Goal: Task Accomplishment & Management: Manage account settings

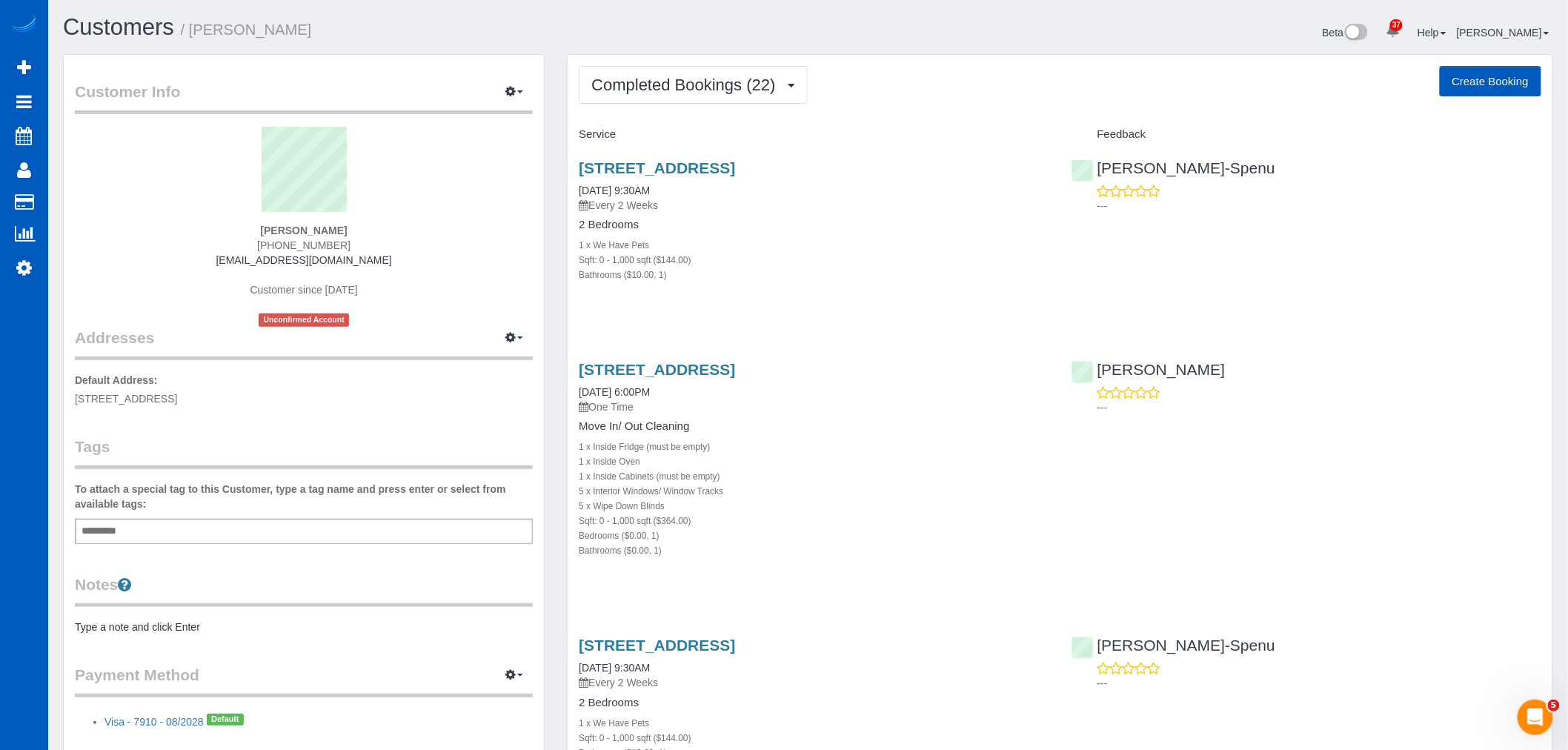
click at [810, 93] on div "Completed Bookings (22) Completed Bookings (22) Upcoming Bookings (12) Cancelle…" at bounding box center [1060, 84] width 962 height 38
click at [695, 94] on button "Completed Bookings (22)" at bounding box center [693, 84] width 229 height 38
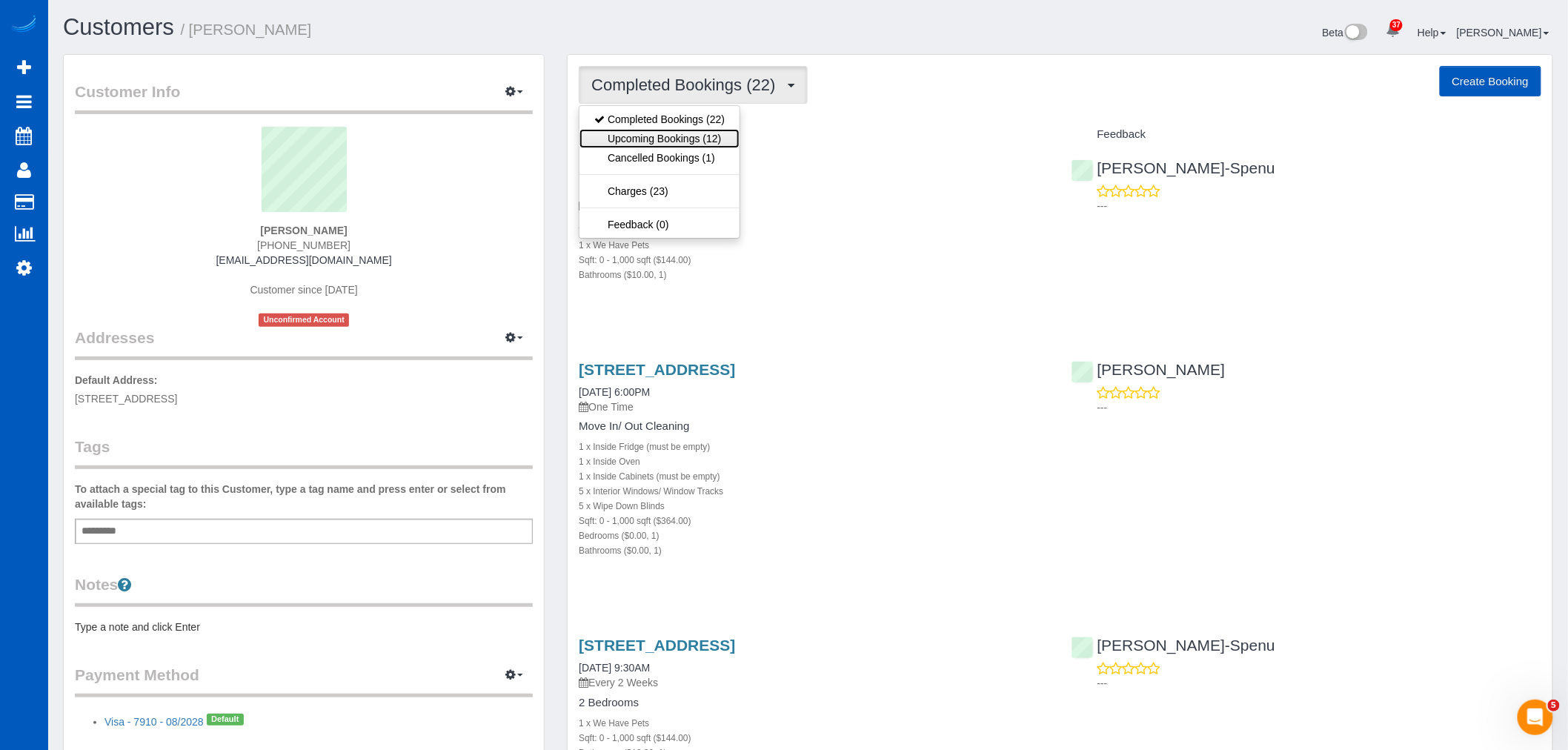
click at [671, 135] on link "Upcoming Bookings (12)" at bounding box center [659, 138] width 160 height 20
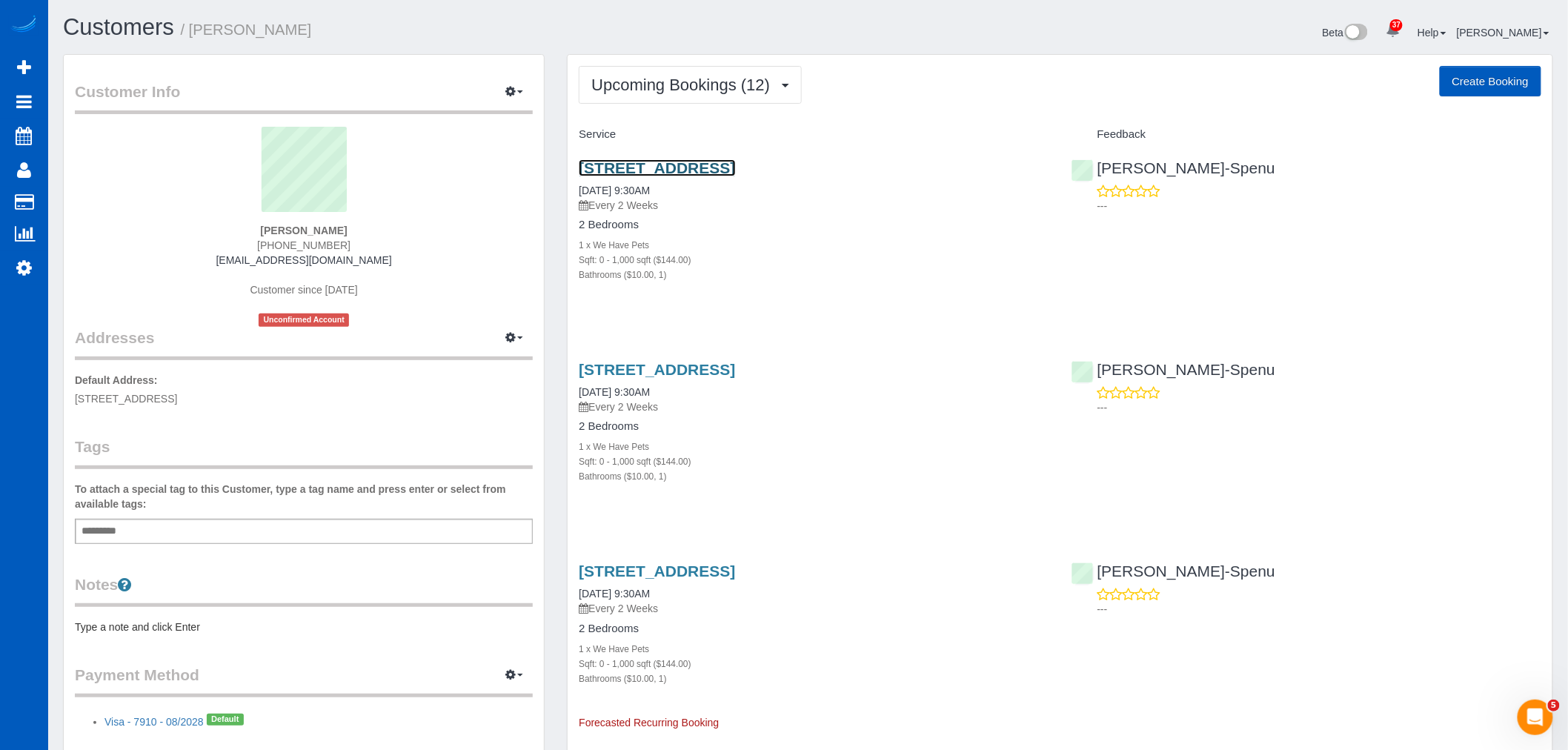
click at [668, 166] on link "[STREET_ADDRESS]" at bounding box center [656, 168] width 156 height 17
click at [653, 82] on span "Upcoming Bookings (12)" at bounding box center [684, 85] width 186 height 19
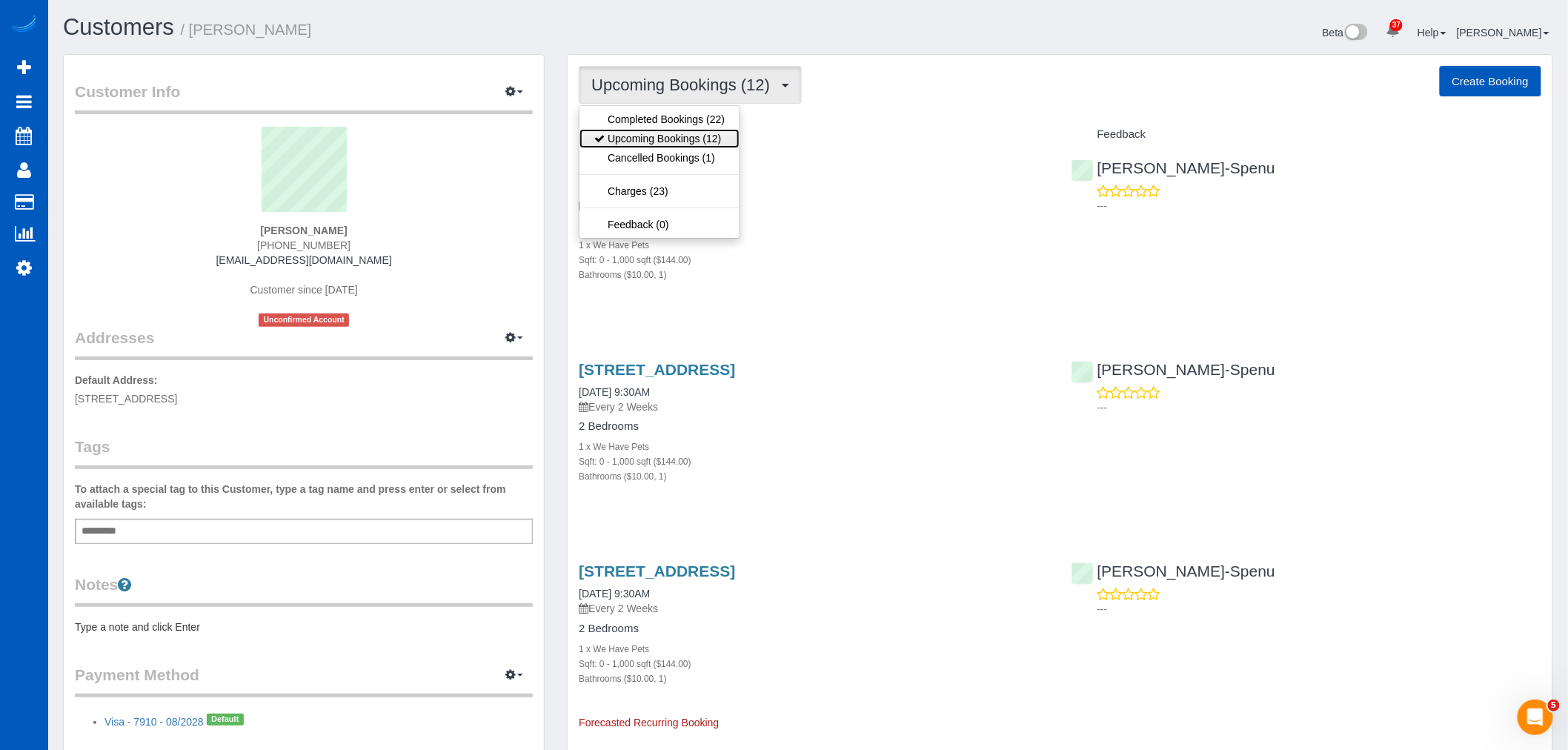
click at [655, 142] on link "Upcoming Bookings (12)" at bounding box center [659, 138] width 160 height 20
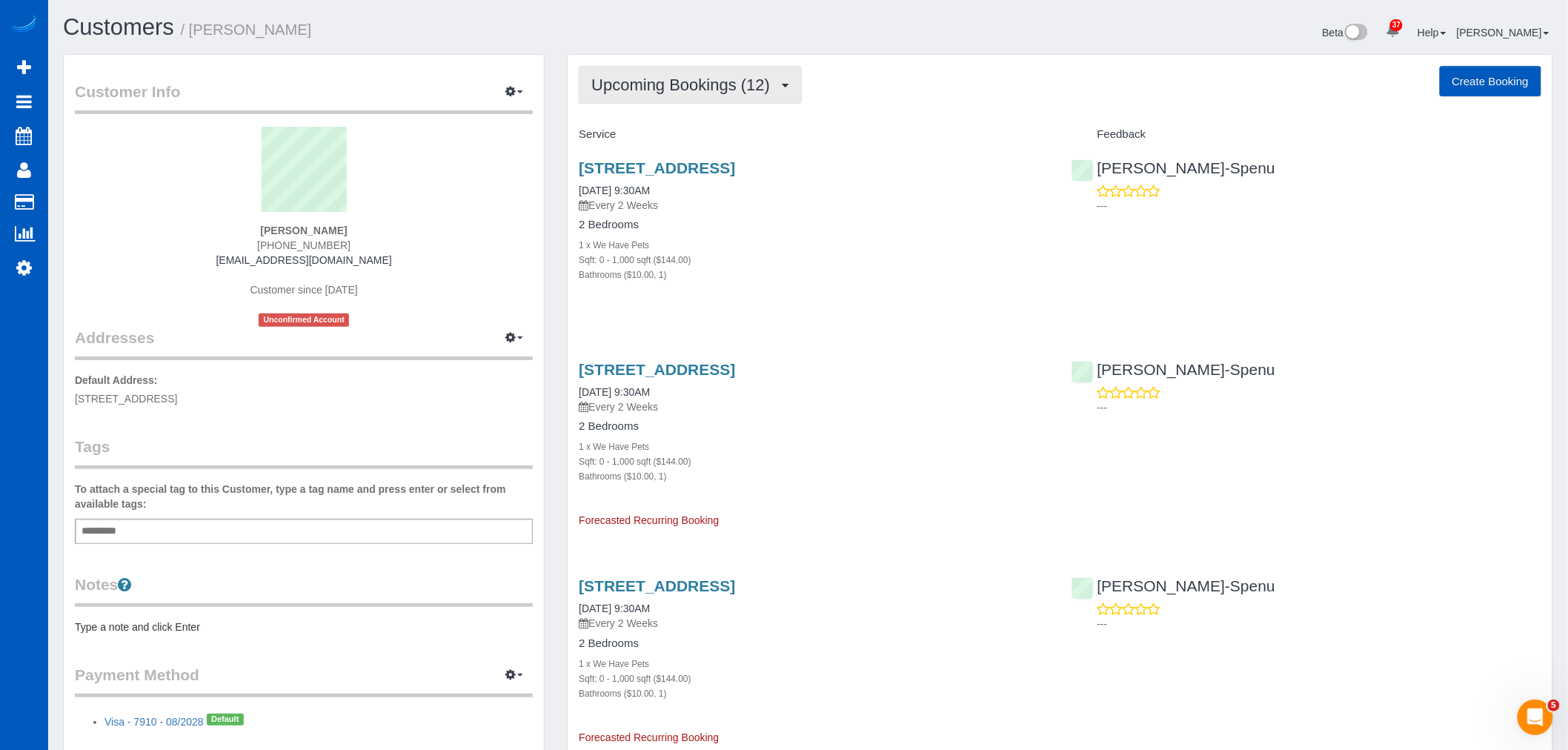
click at [660, 90] on span "Upcoming Bookings (12)" at bounding box center [684, 85] width 186 height 19
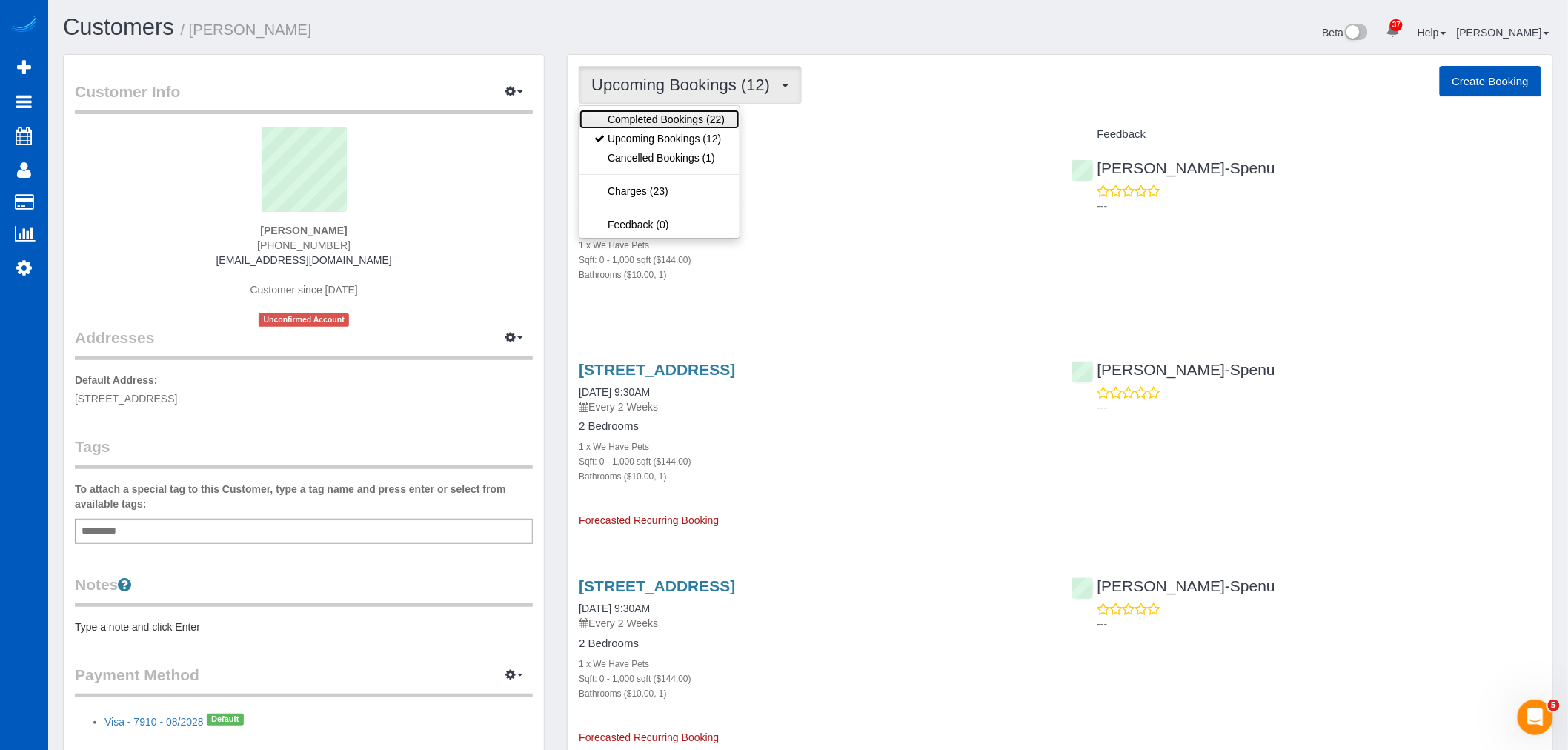
click at [646, 122] on link "Completed Bookings (22)" at bounding box center [659, 119] width 160 height 20
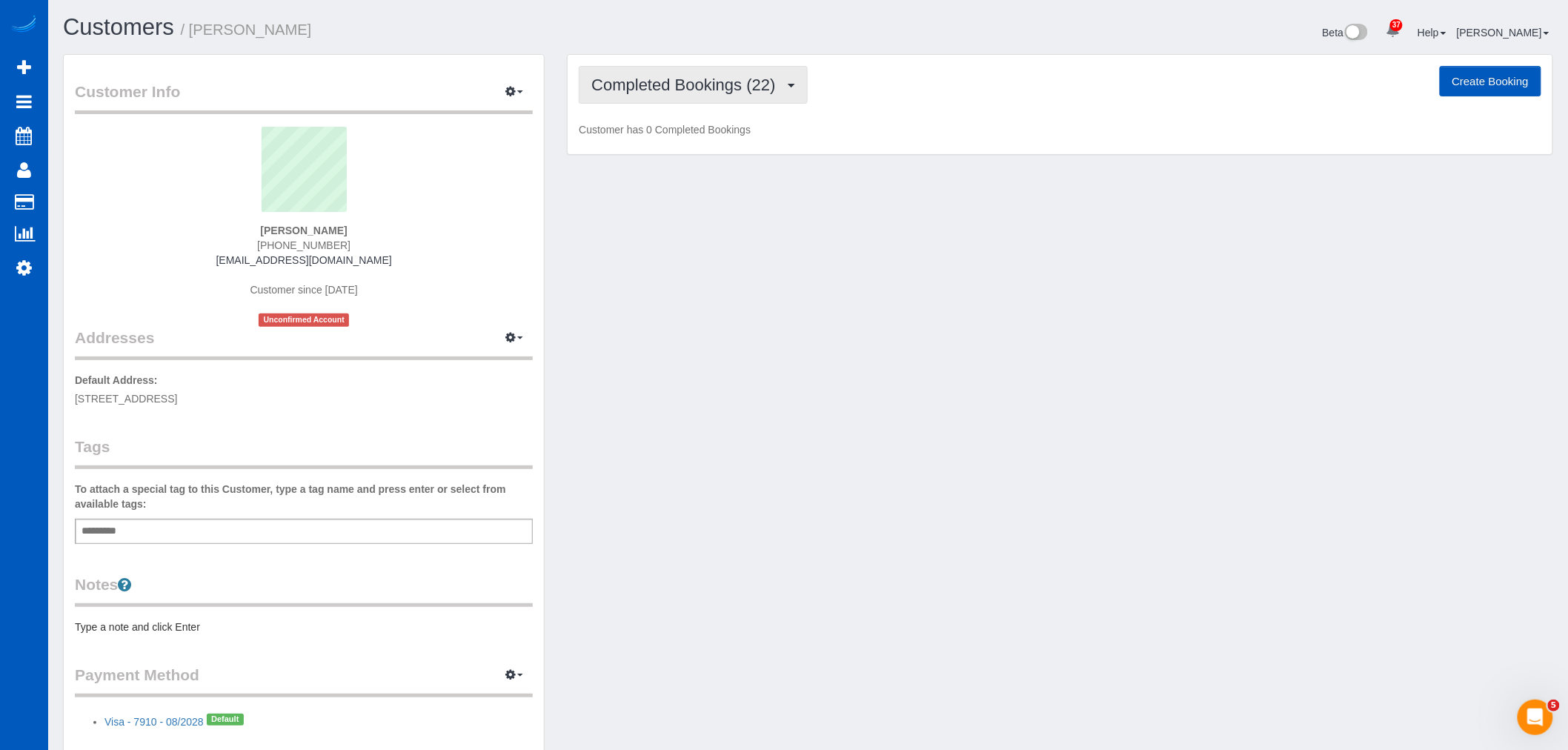
click at [658, 82] on span "Completed Bookings (22)" at bounding box center [687, 85] width 191 height 19
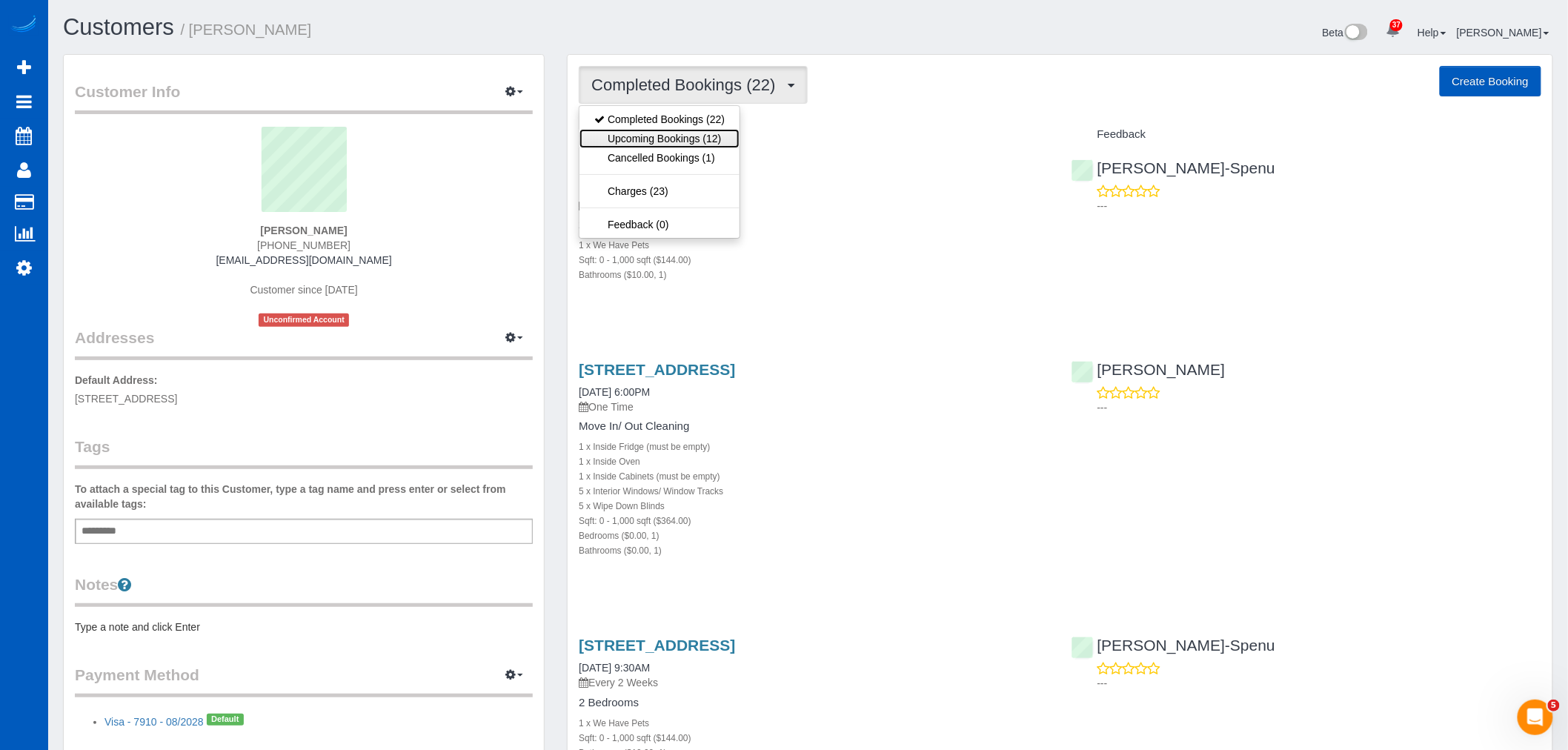
click at [663, 138] on link "Upcoming Bookings (12)" at bounding box center [659, 138] width 160 height 20
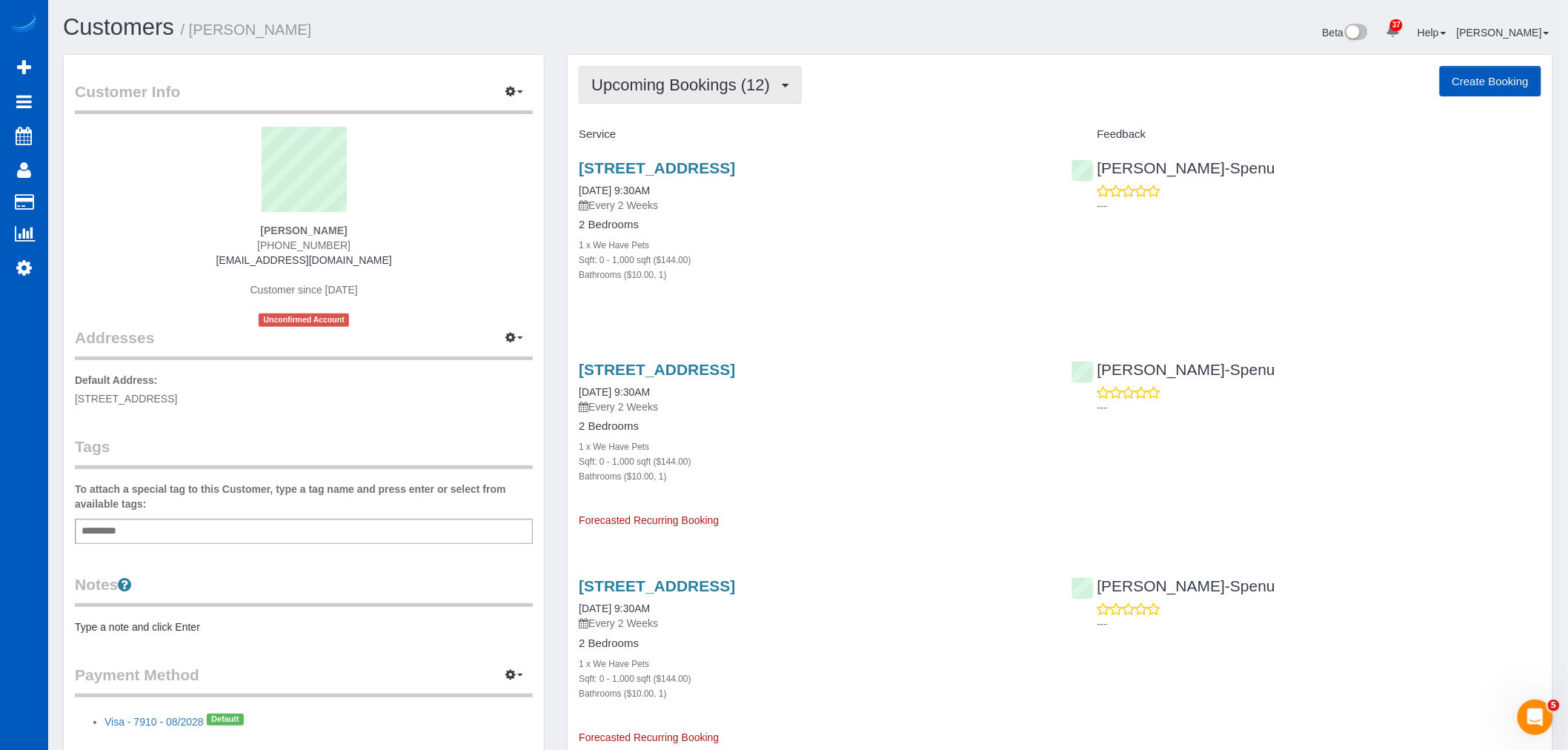
click at [689, 93] on span "Upcoming Bookings (12)" at bounding box center [684, 85] width 186 height 19
click at [902, 277] on div "Bathrooms ($10.00, 1)" at bounding box center [813, 274] width 470 height 15
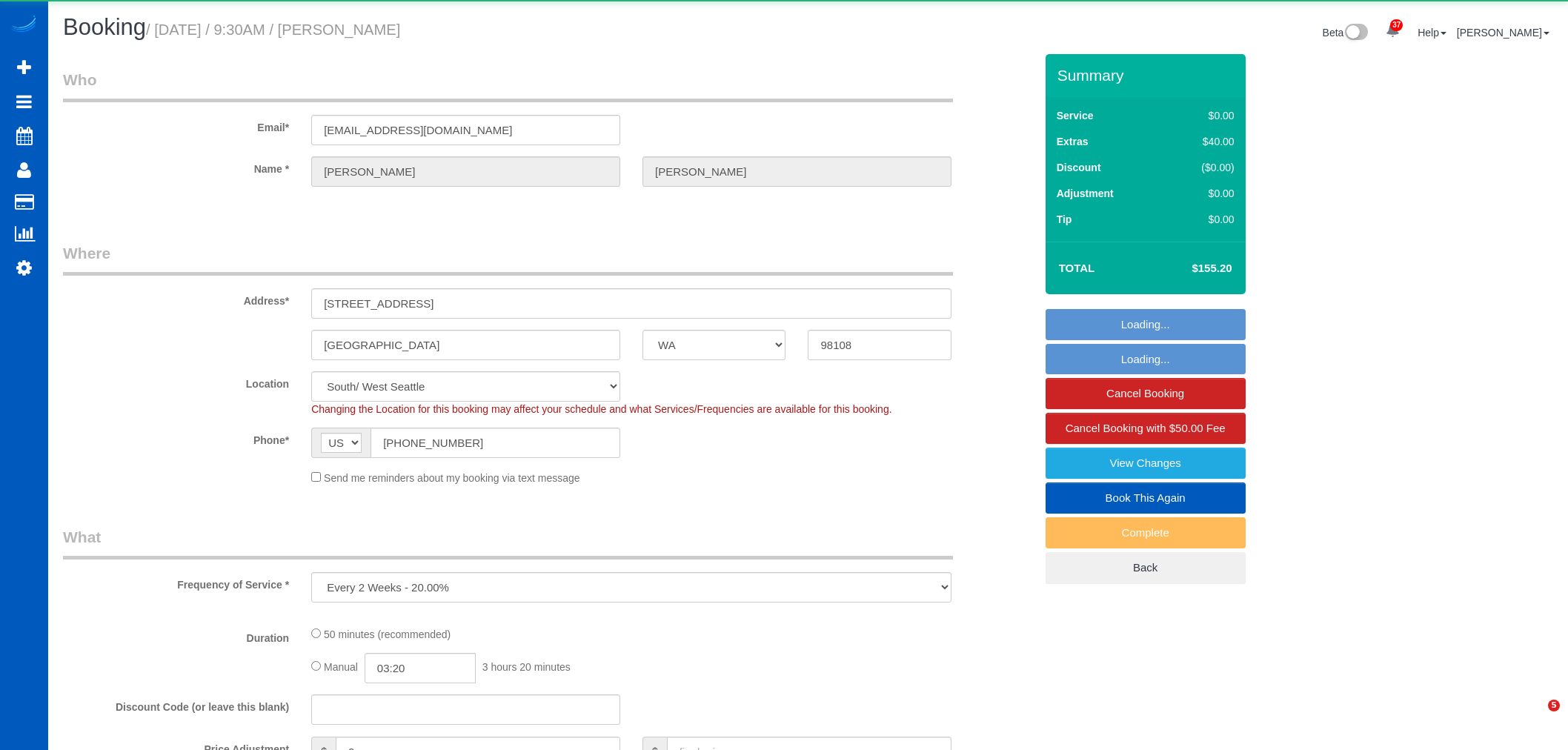
select select "WA"
select select "object:1020"
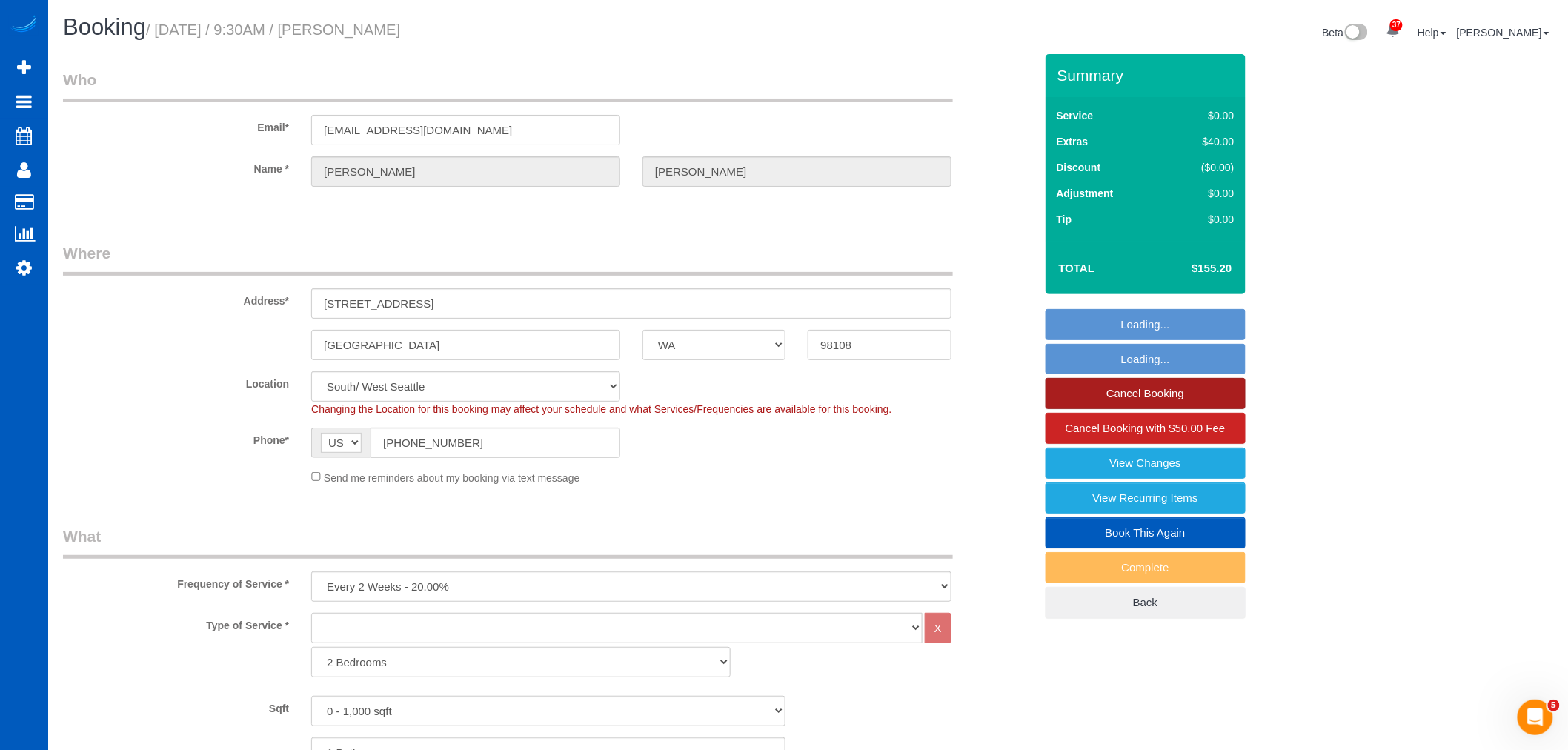
click at [1156, 395] on link "Cancel Booking" at bounding box center [1146, 393] width 200 height 31
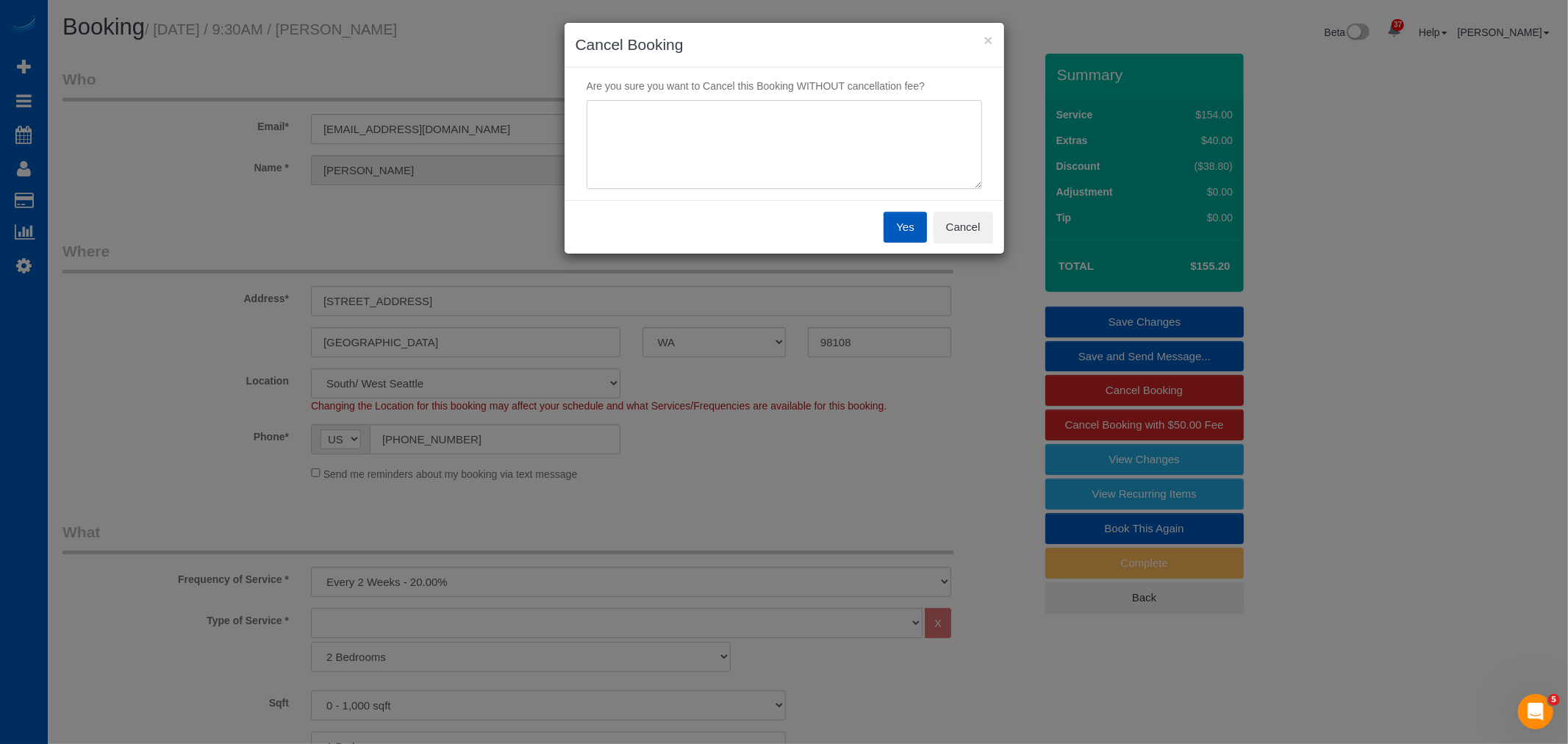
click at [786, 152] on textarea at bounding box center [784, 145] width 395 height 90
type textarea "out of town"
click at [895, 225] on button "Yes" at bounding box center [905, 227] width 42 height 30
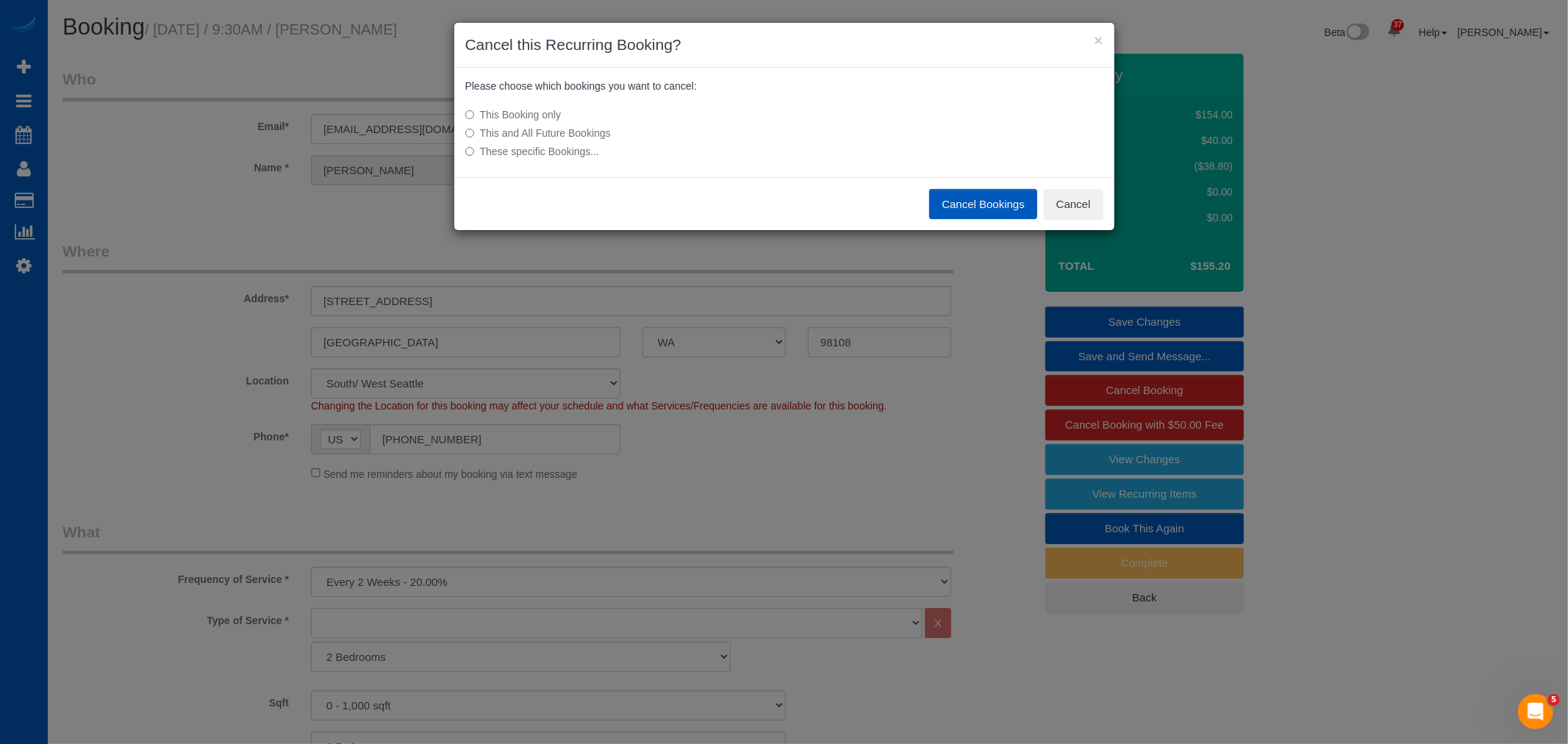
click at [966, 209] on button "Cancel Bookings" at bounding box center [983, 204] width 108 height 30
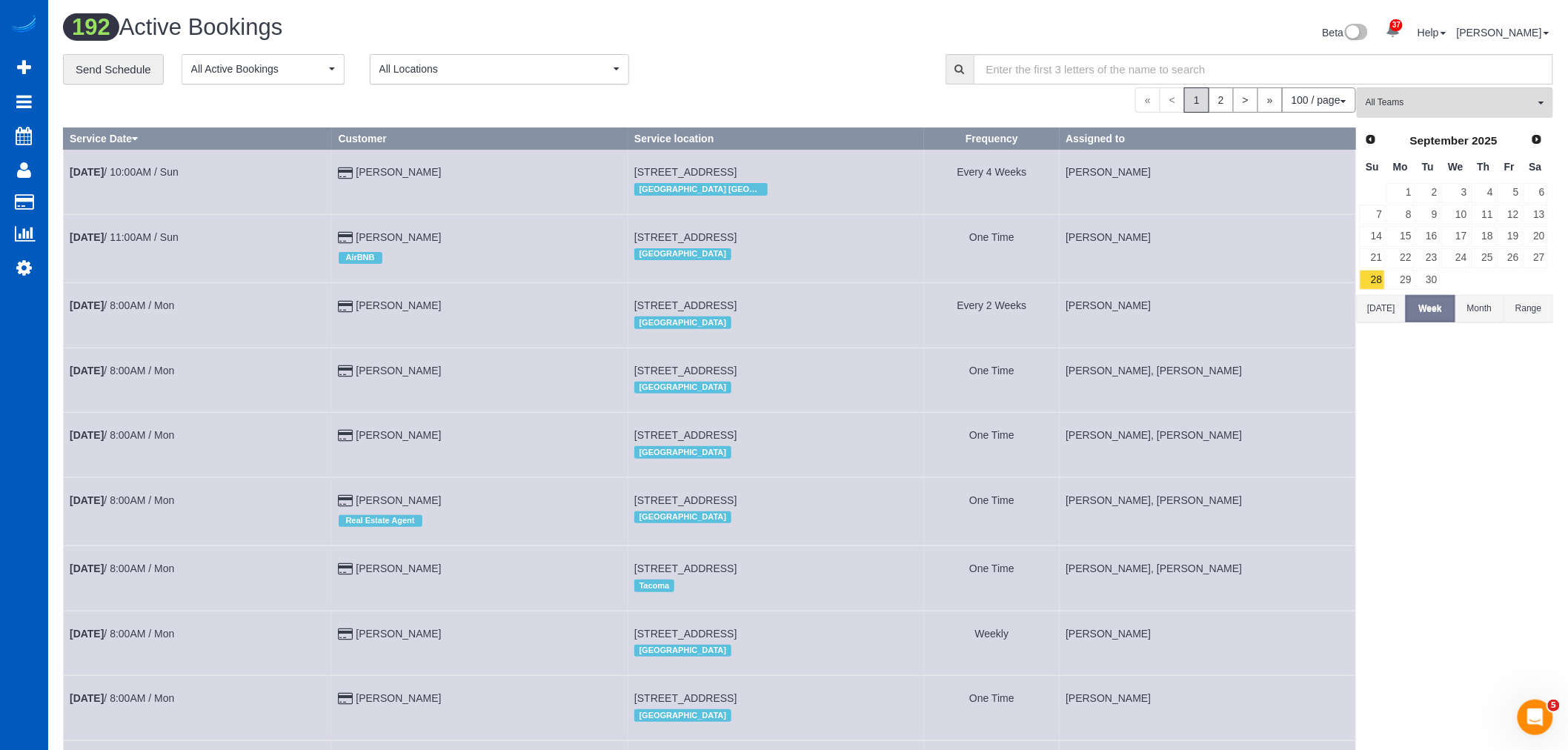
click at [1527, 134] on div "Prev Next September 2025" at bounding box center [1454, 141] width 189 height 26
click at [1531, 137] on span "Next" at bounding box center [1537, 138] width 12 height 12
click at [1492, 193] on link "2" at bounding box center [1484, 193] width 25 height 20
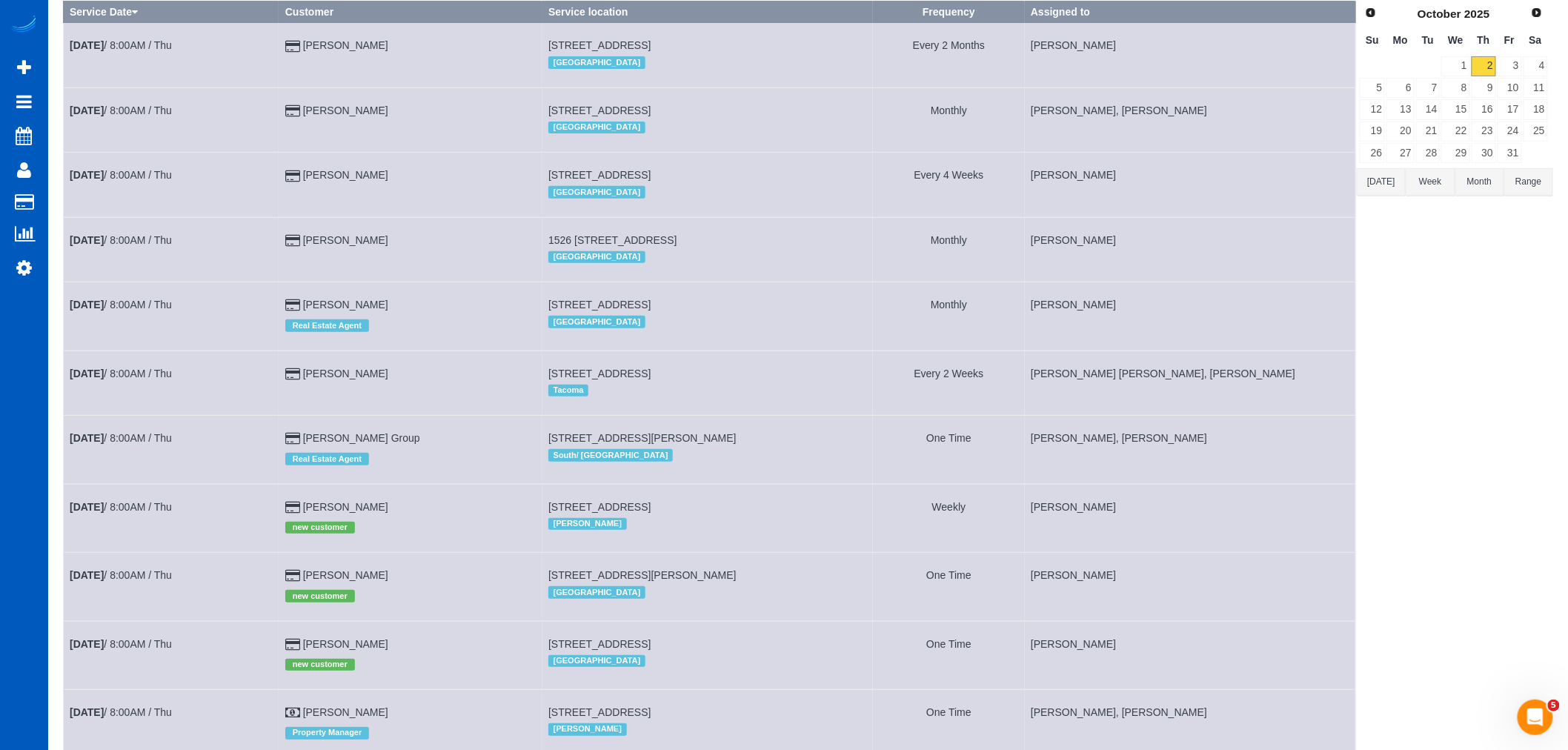
scroll to position [165, 0]
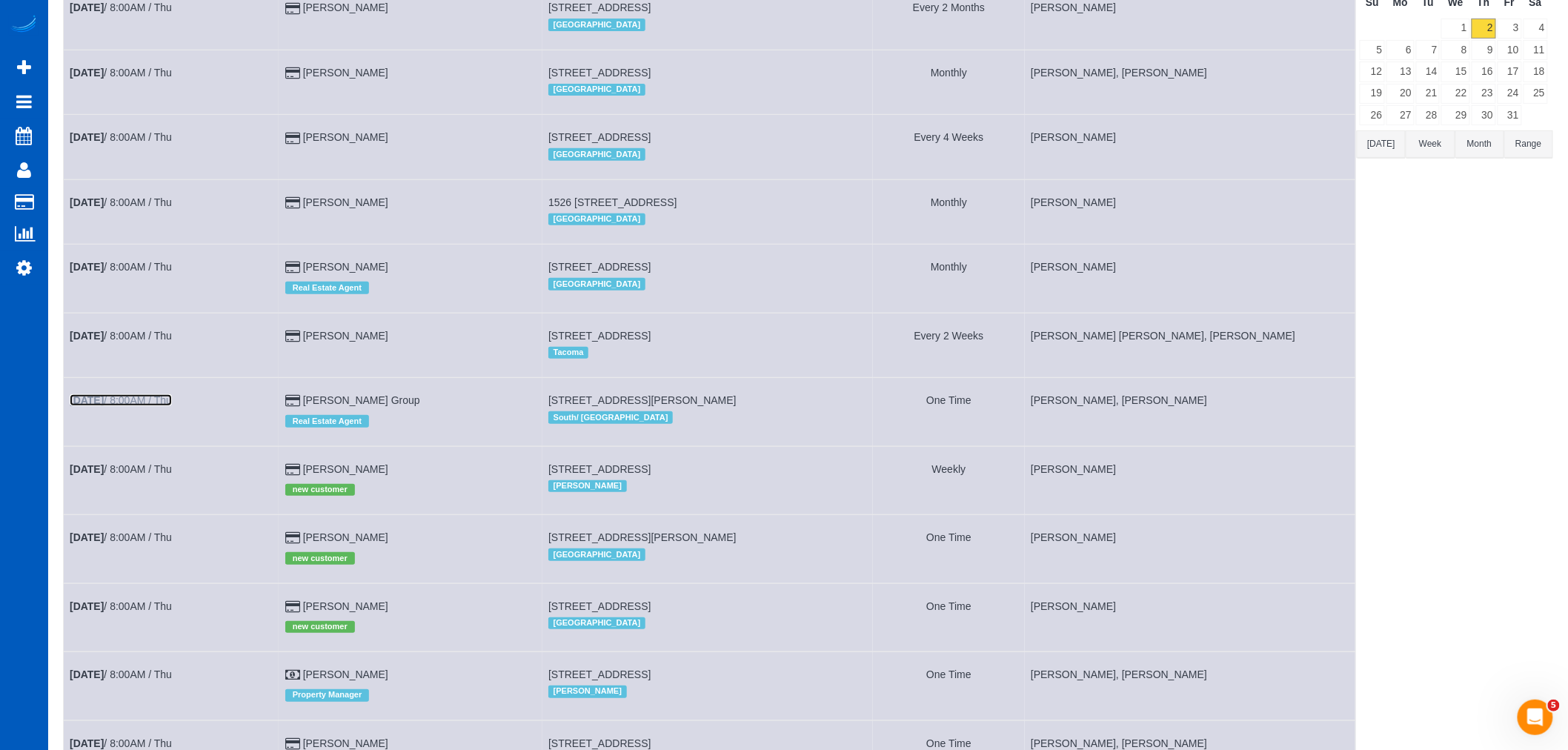
click at [136, 404] on link "Oct 2nd / 8:00AM / Thu" at bounding box center [121, 400] width 102 height 12
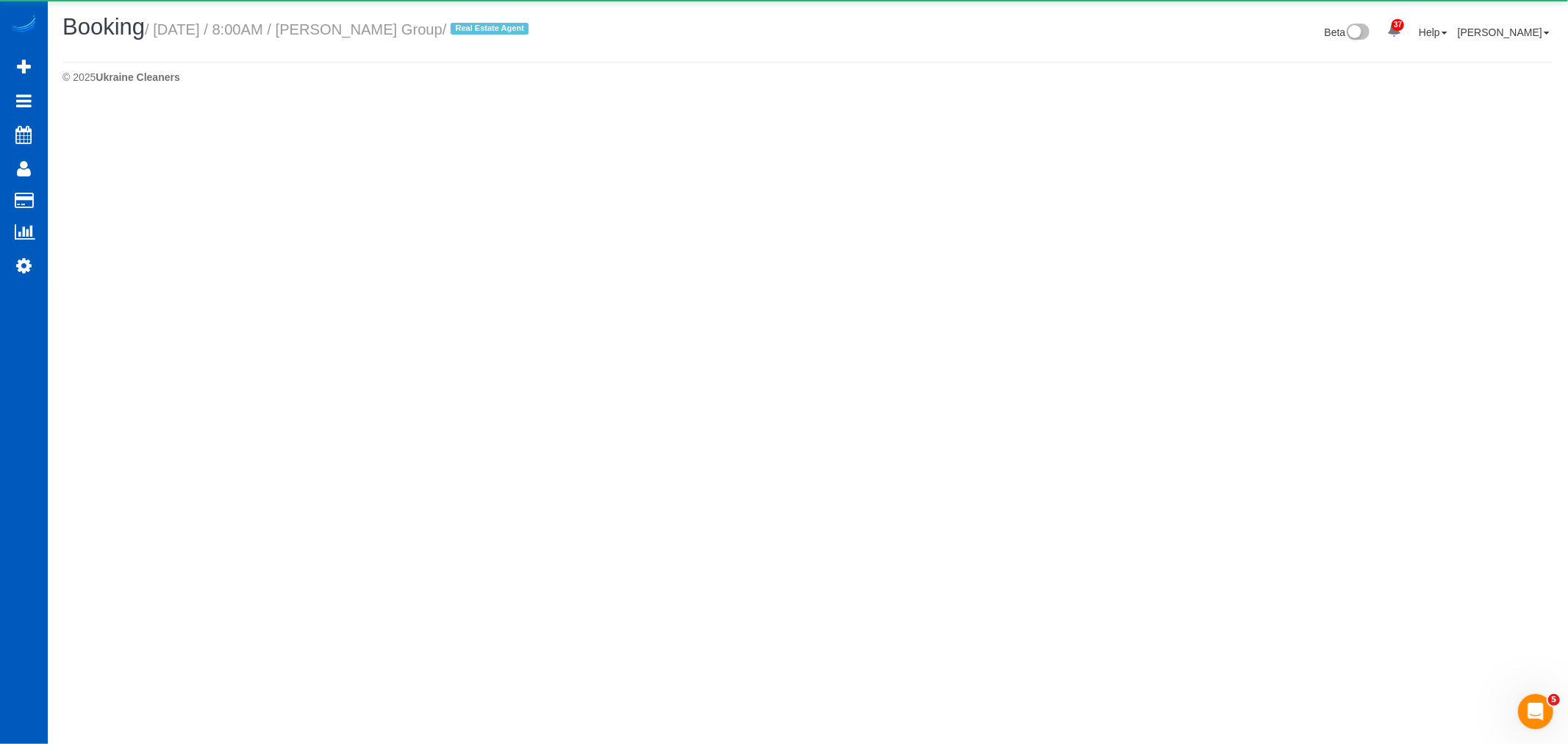
select select "WA"
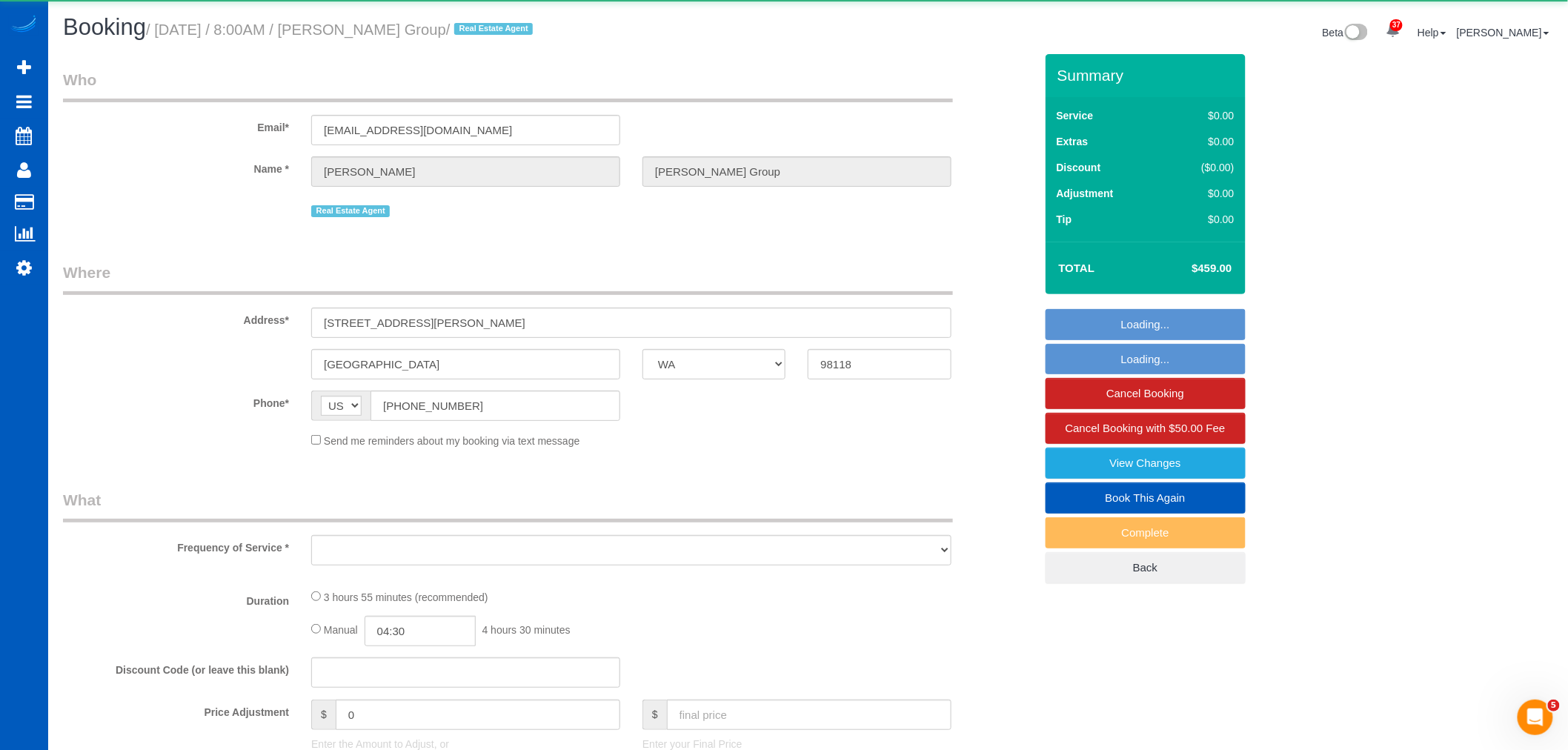
select select "object:3701"
select select "string:fspay-0d139add-e162-4263-b5da-b5092fdec57a"
select select "199"
select select "1501"
select select "4"
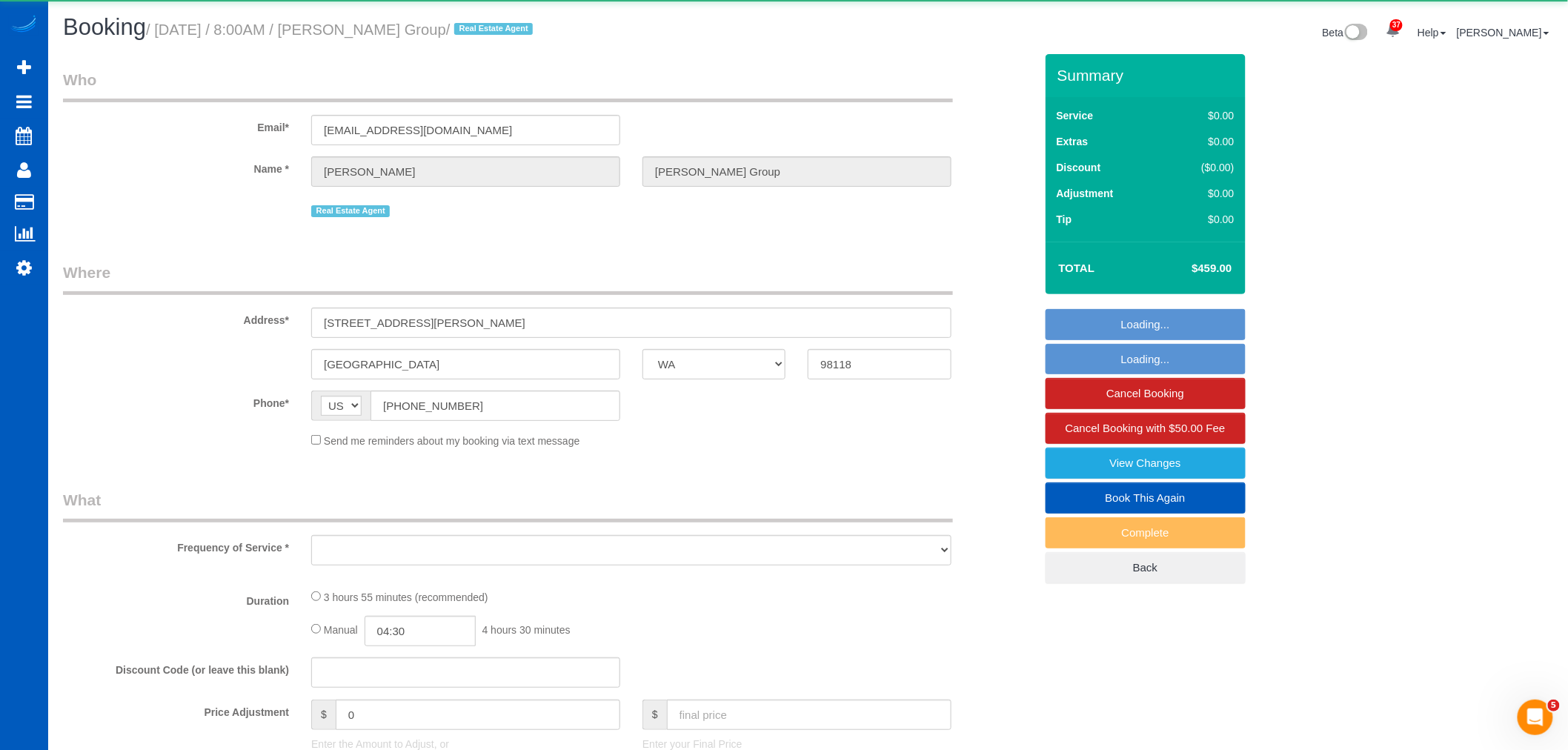
select select "2"
select select "number:10"
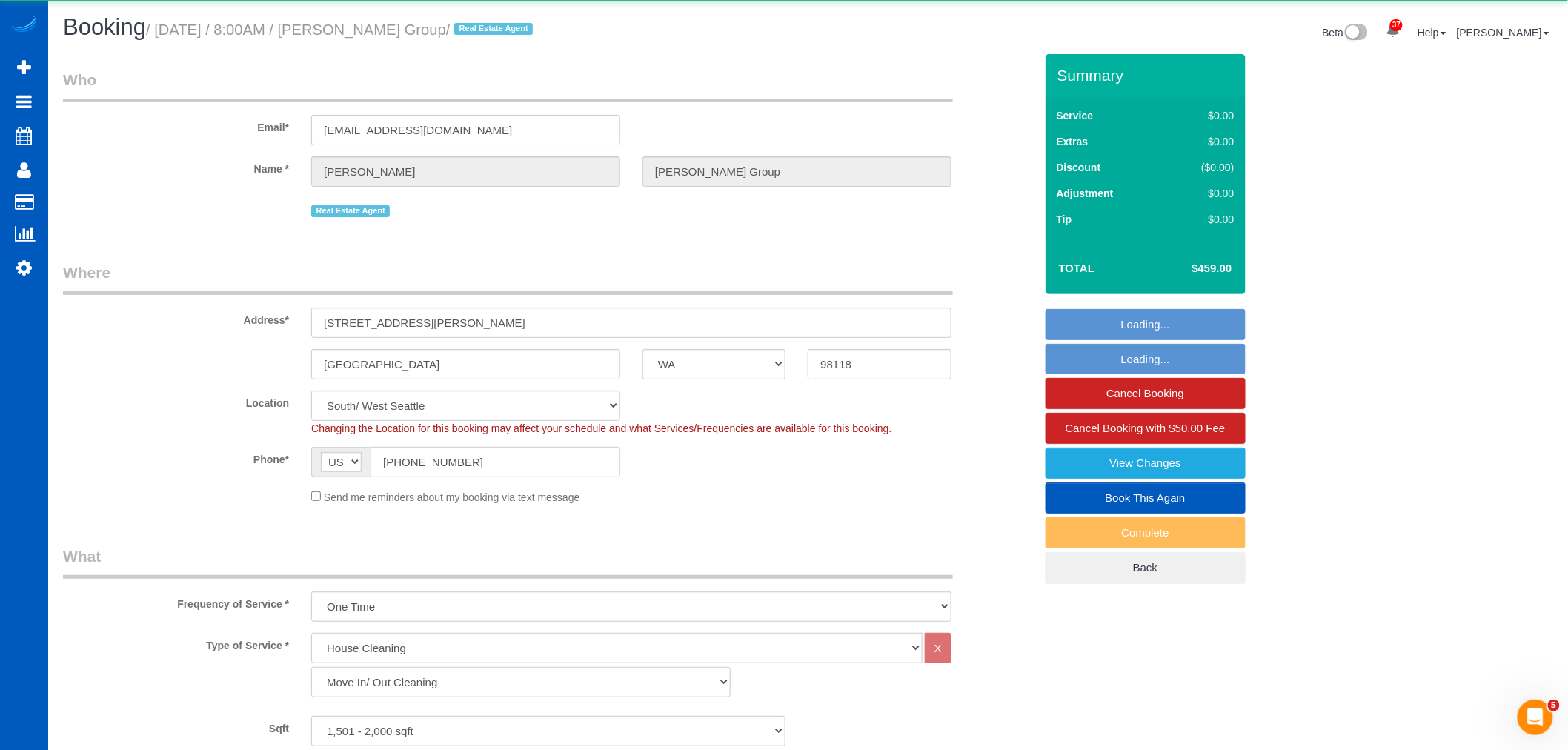
select select "object:3841"
select select "spot15"
select select "1501"
select select "4"
select select "2"
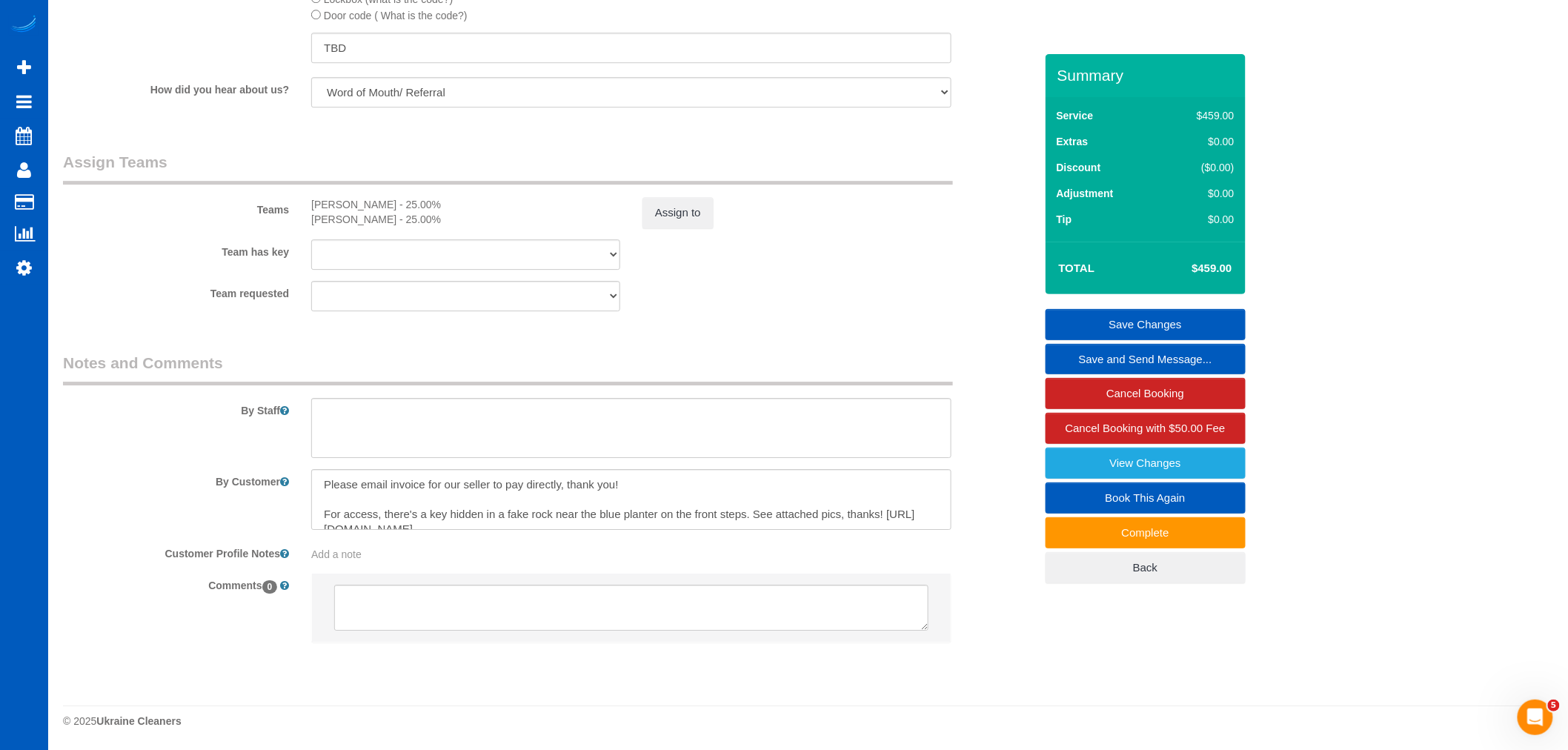
scroll to position [15, 0]
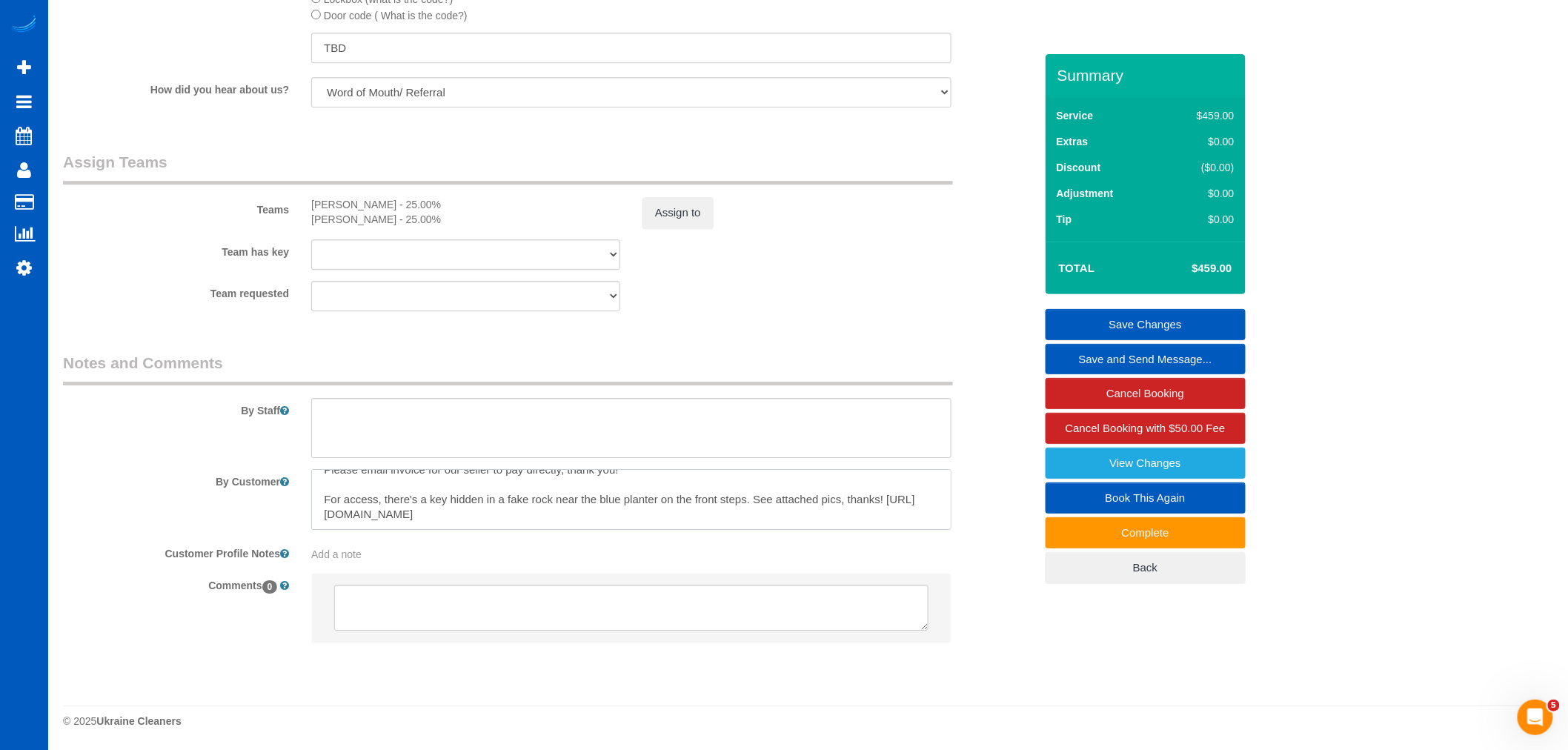
drag, startPoint x: 324, startPoint y: 517, endPoint x: 749, endPoint y: 507, distance: 425.1
click at [790, 516] on textarea at bounding box center [631, 499] width 640 height 61
drag, startPoint x: 748, startPoint y: 507, endPoint x: 808, endPoint y: 514, distance: 60.4
click at [808, 514] on textarea at bounding box center [631, 499] width 640 height 61
drag, startPoint x: 808, startPoint y: 514, endPoint x: 361, endPoint y: 511, distance: 447.0
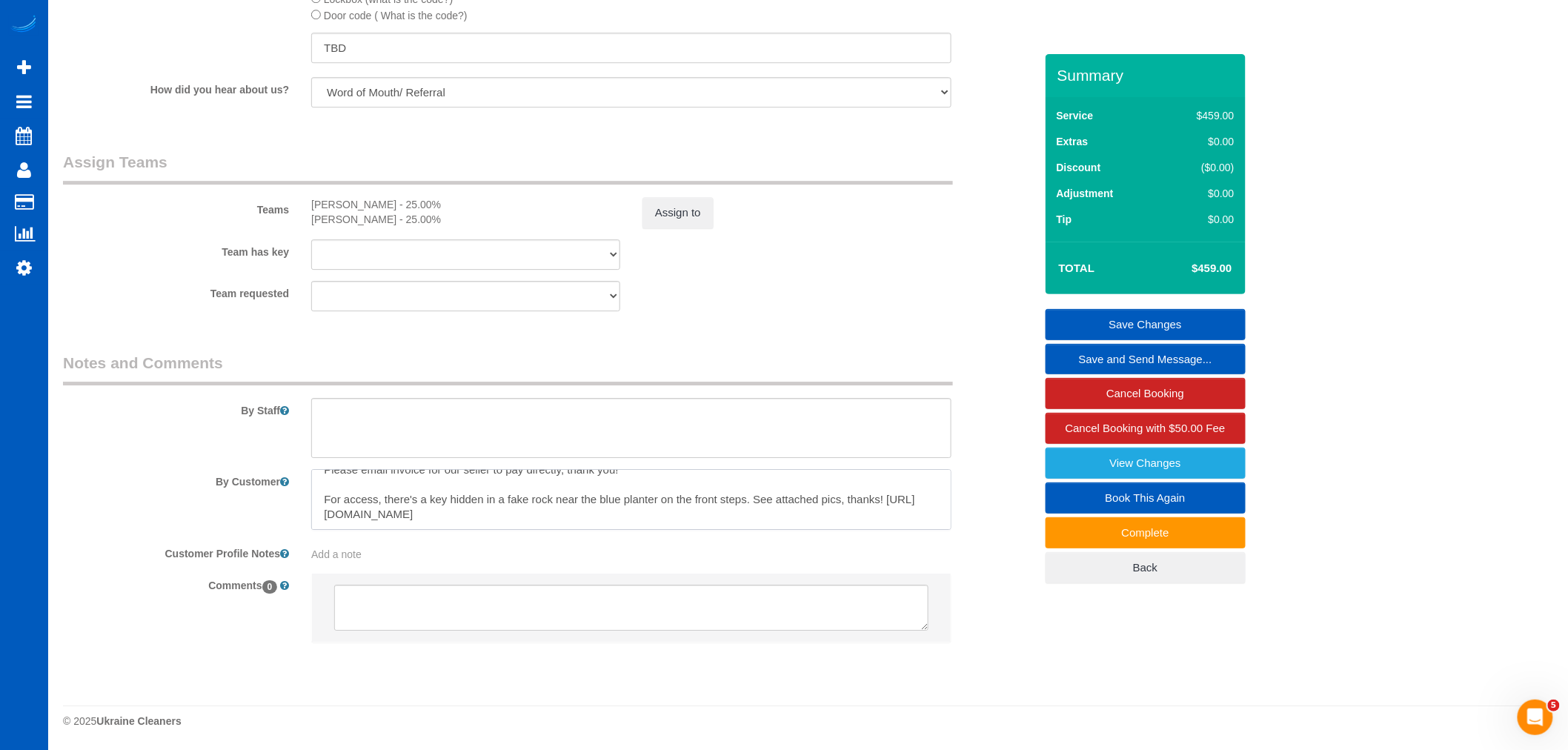
click at [302, 528] on div at bounding box center [631, 499] width 663 height 61
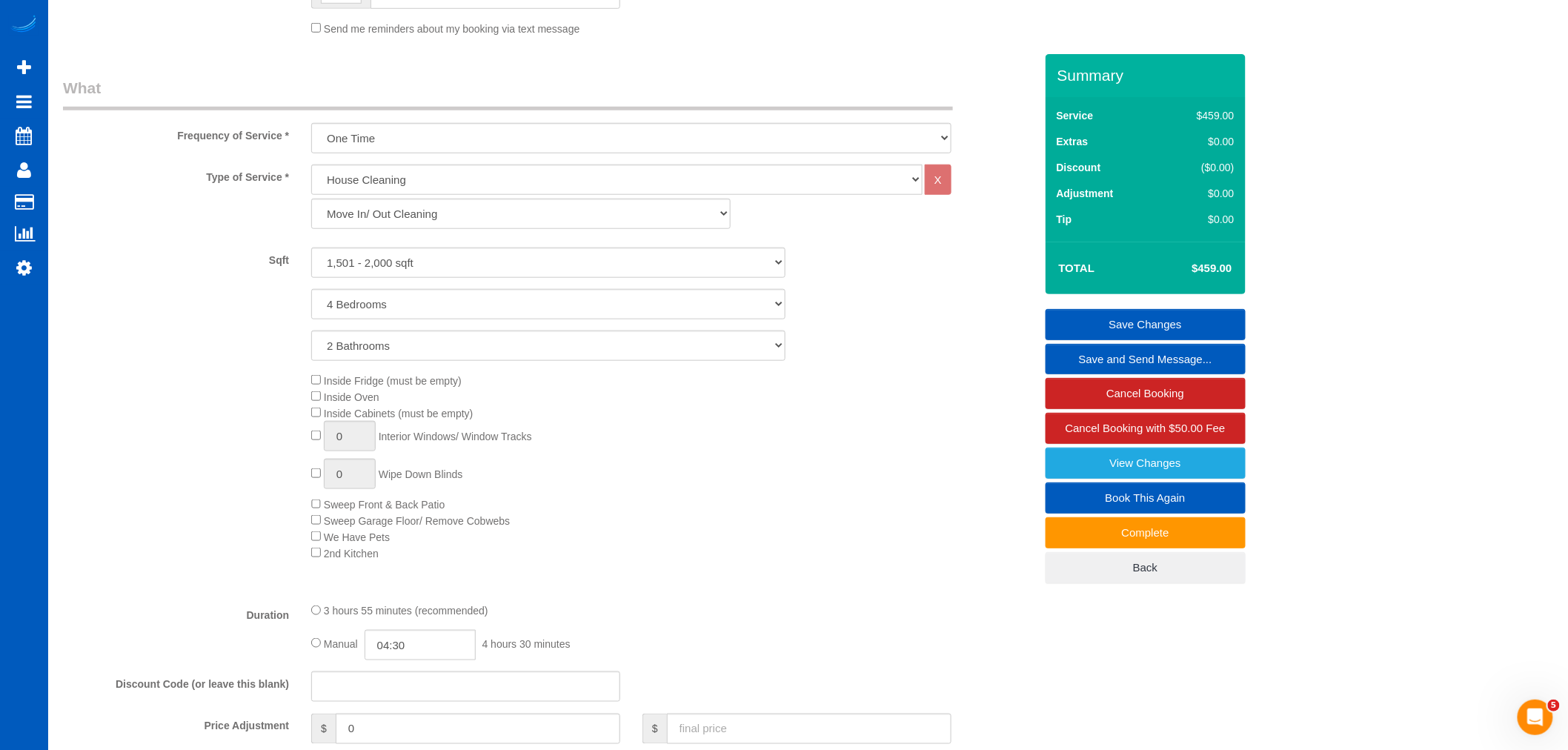
scroll to position [350, 0]
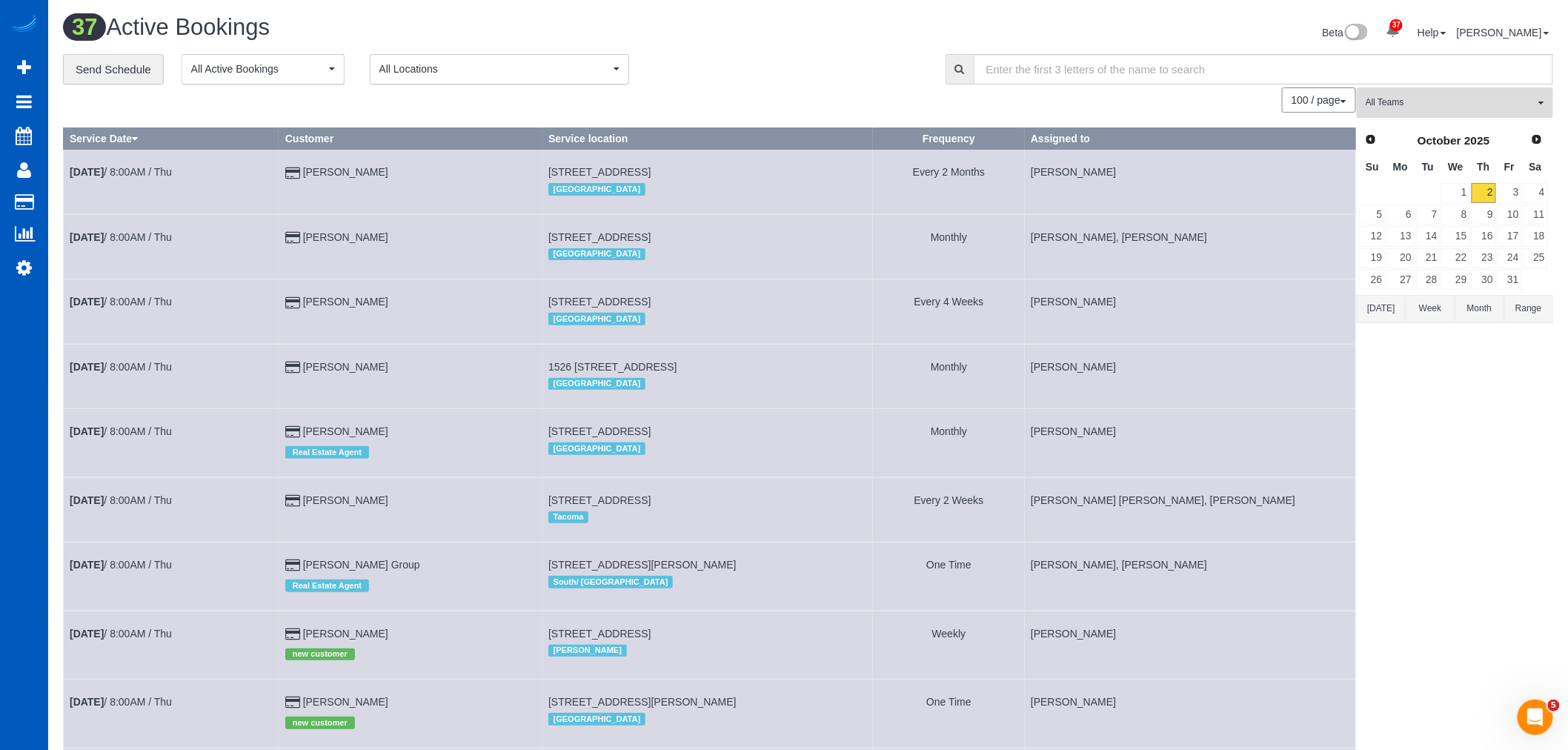
click at [1431, 105] on span "All Teams" at bounding box center [1450, 102] width 169 height 13
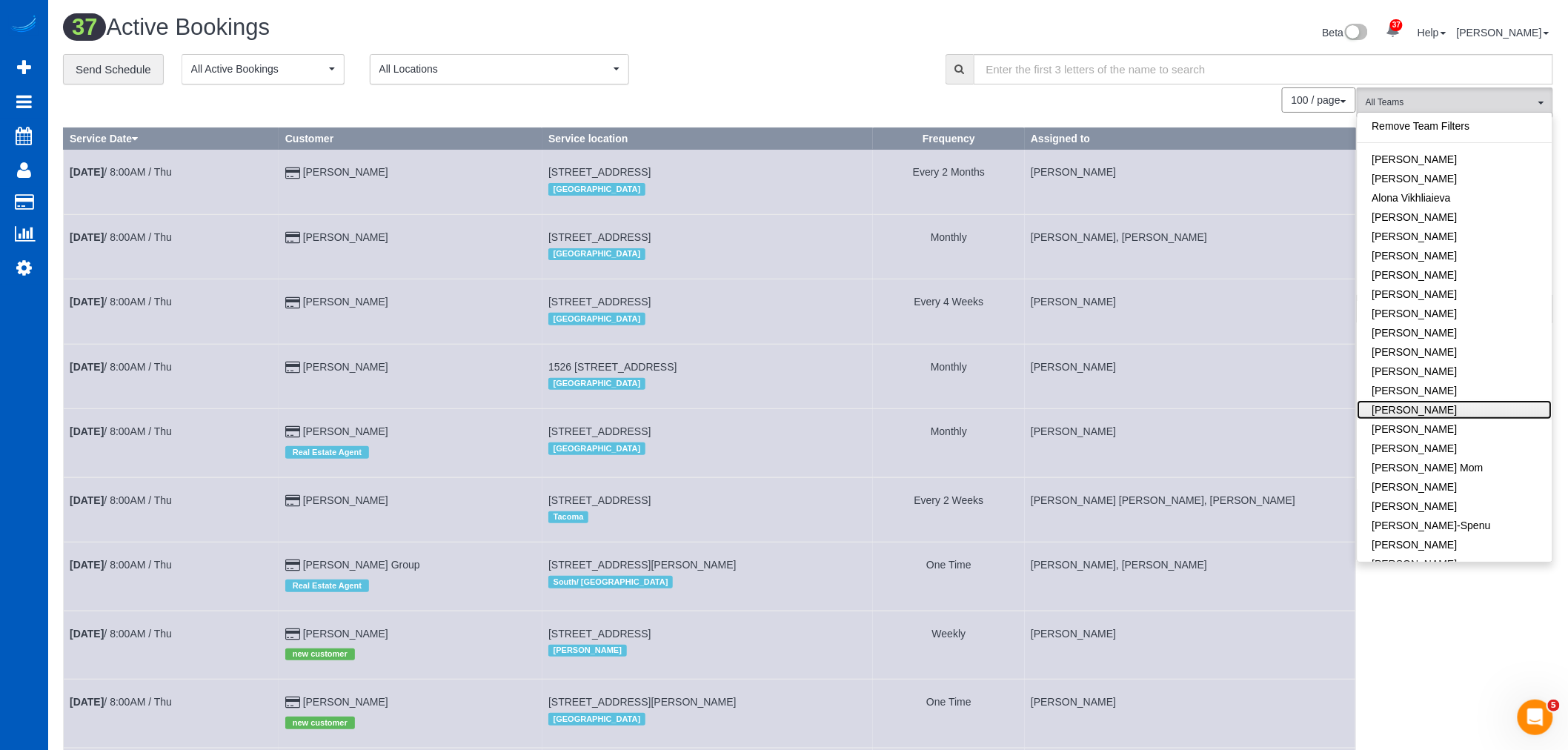
click at [1441, 411] on link "Evelina Manuilo" at bounding box center [1455, 410] width 195 height 20
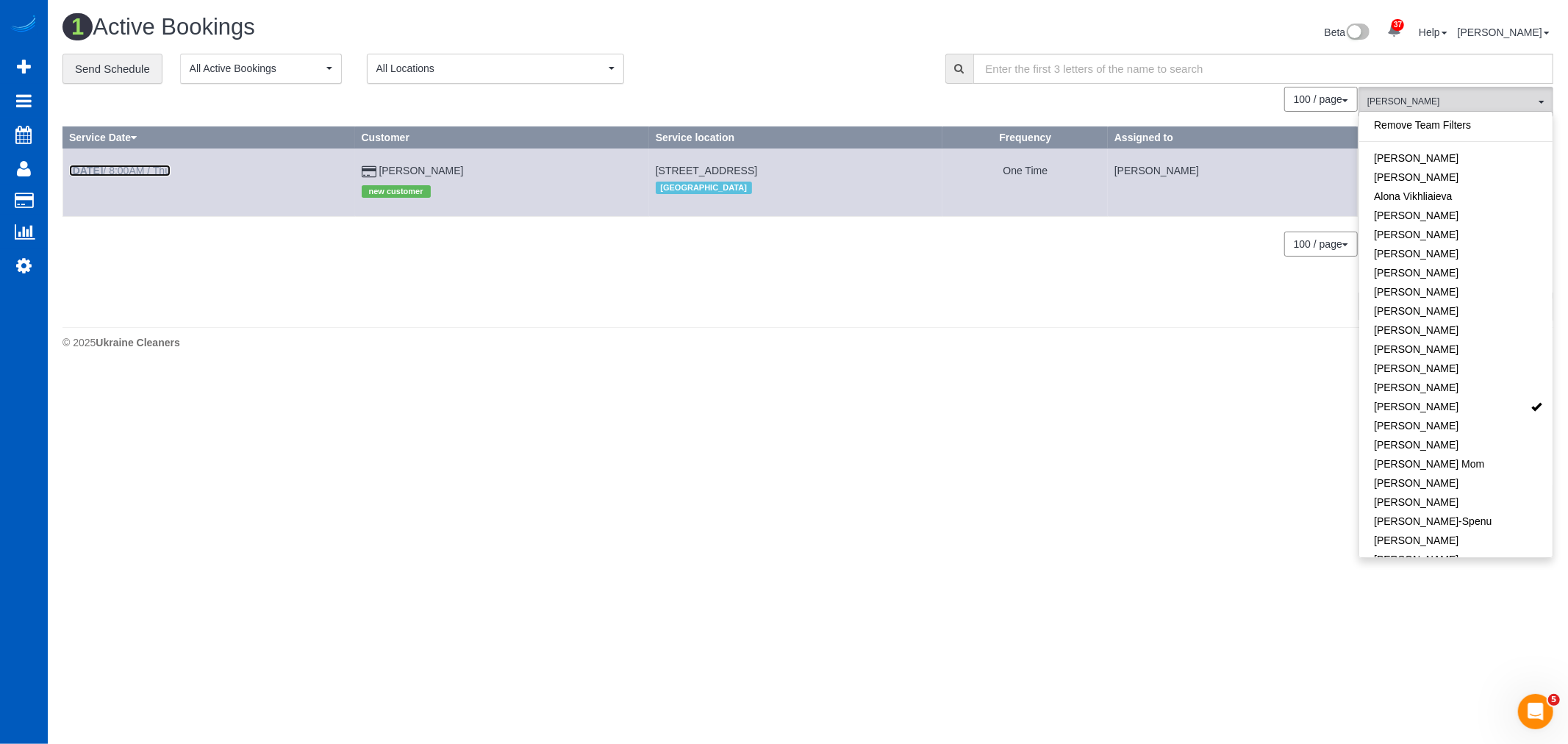
click at [115, 169] on link "Oct 2nd / 8:00AM / Thu" at bounding box center [120, 171] width 102 height 12
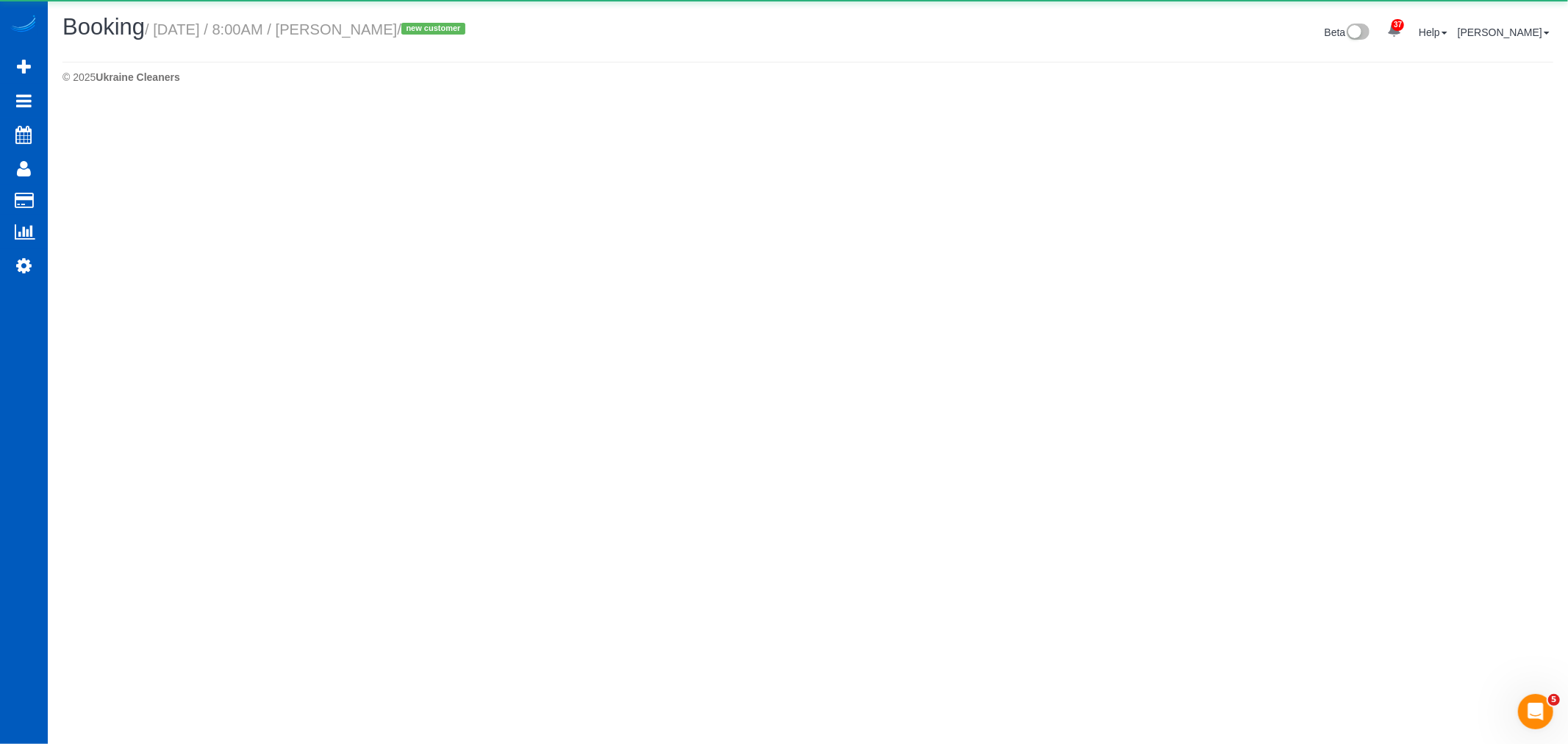
select select "WA"
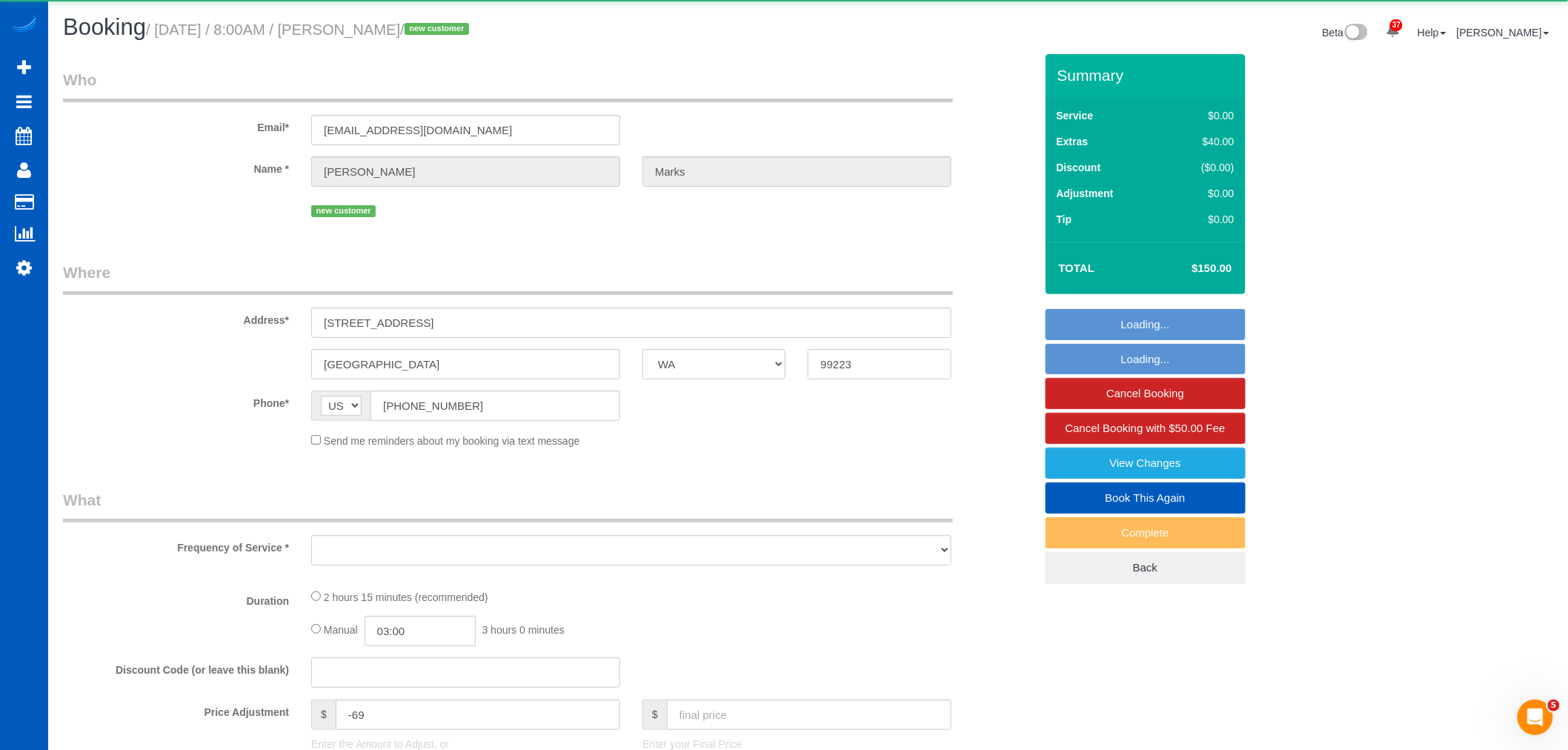
select select "object:5049"
select select "string:fspay-a9461c4f-edbb-48a8-82d8-e3f6a78ef8bb"
select select "199"
select select "1001"
select select "3"
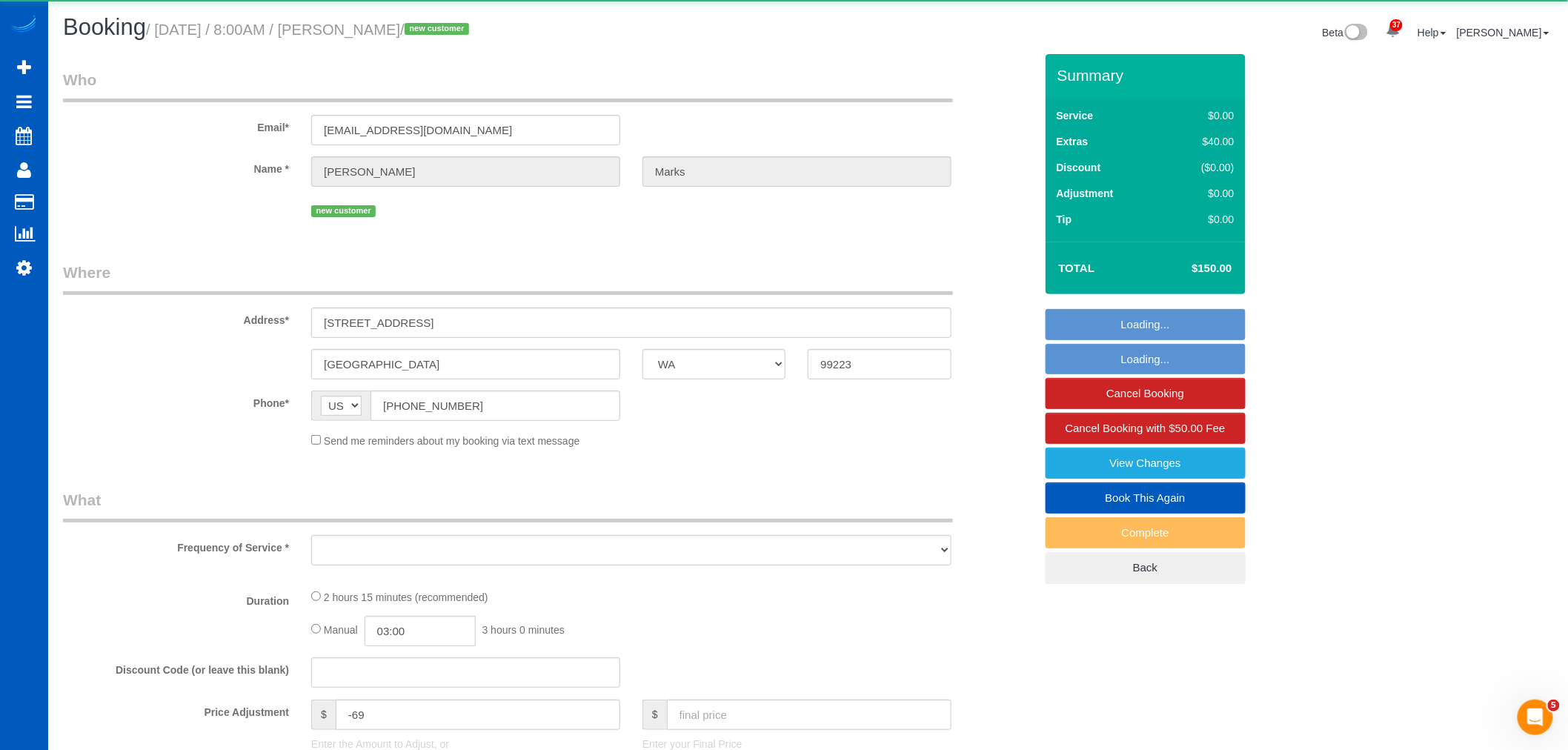
select select "2"
select select "spot28"
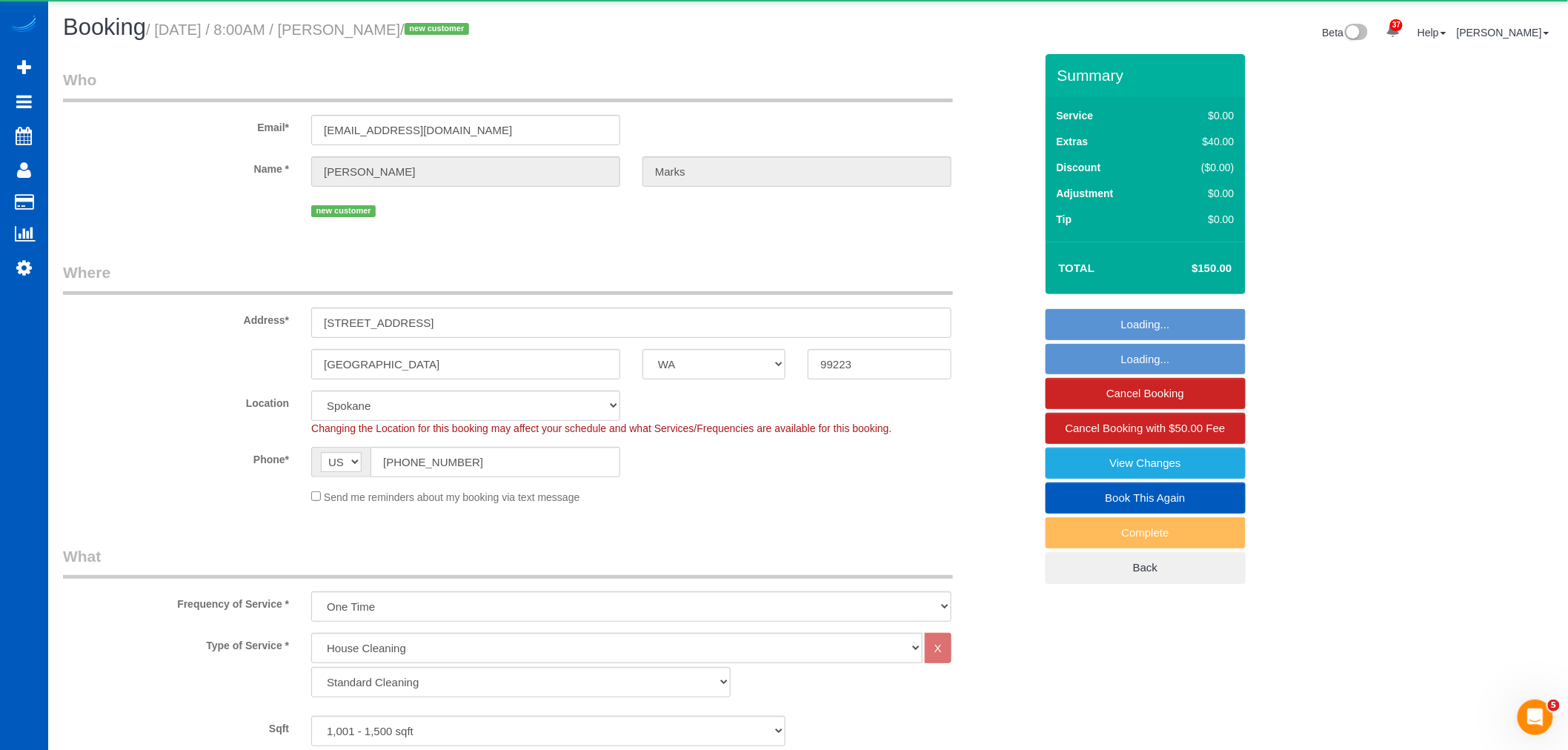
select select "spot41"
select select "object:5328"
select select "1001"
select select "3"
select select "2"
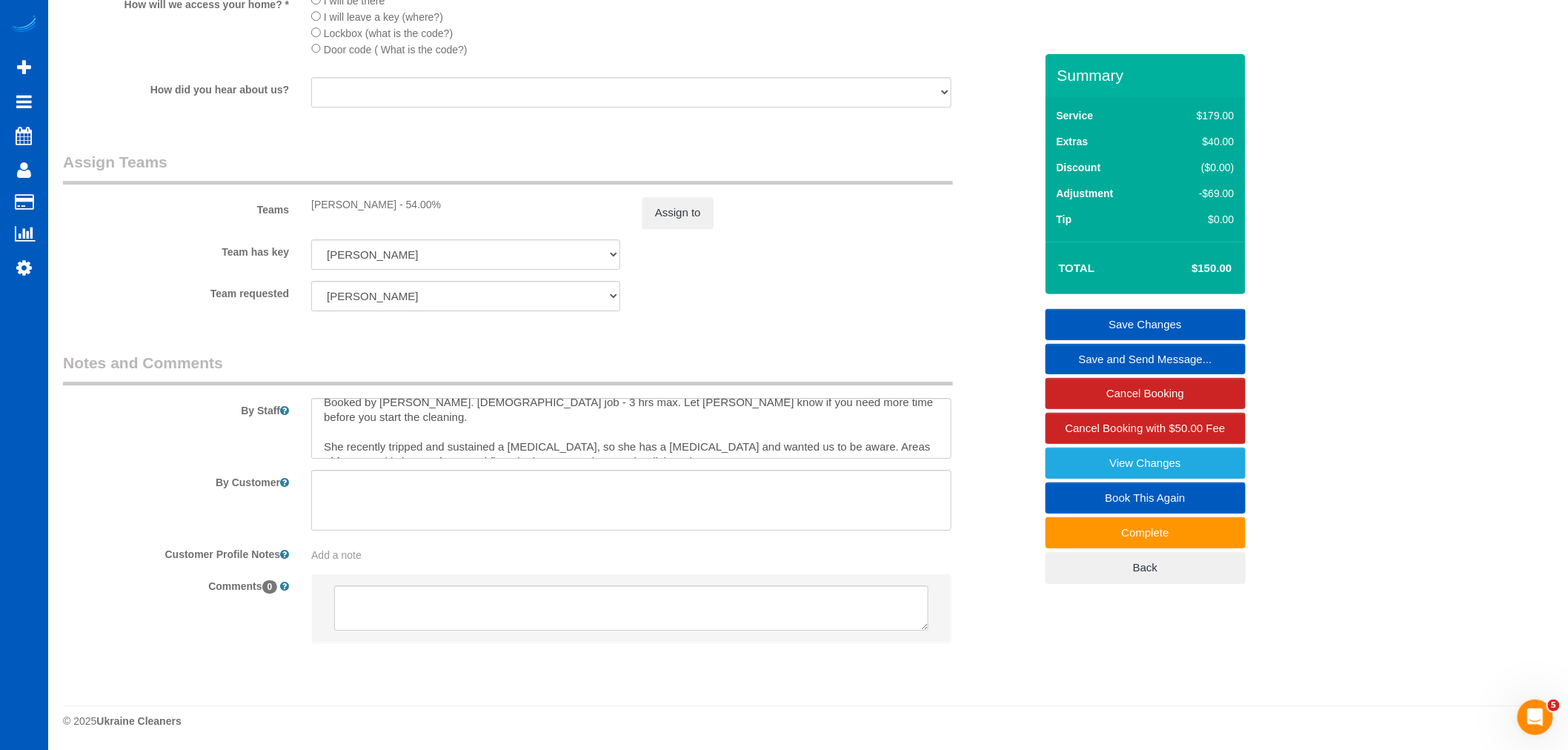
scroll to position [15, 0]
click at [662, 443] on textarea at bounding box center [631, 427] width 640 height 61
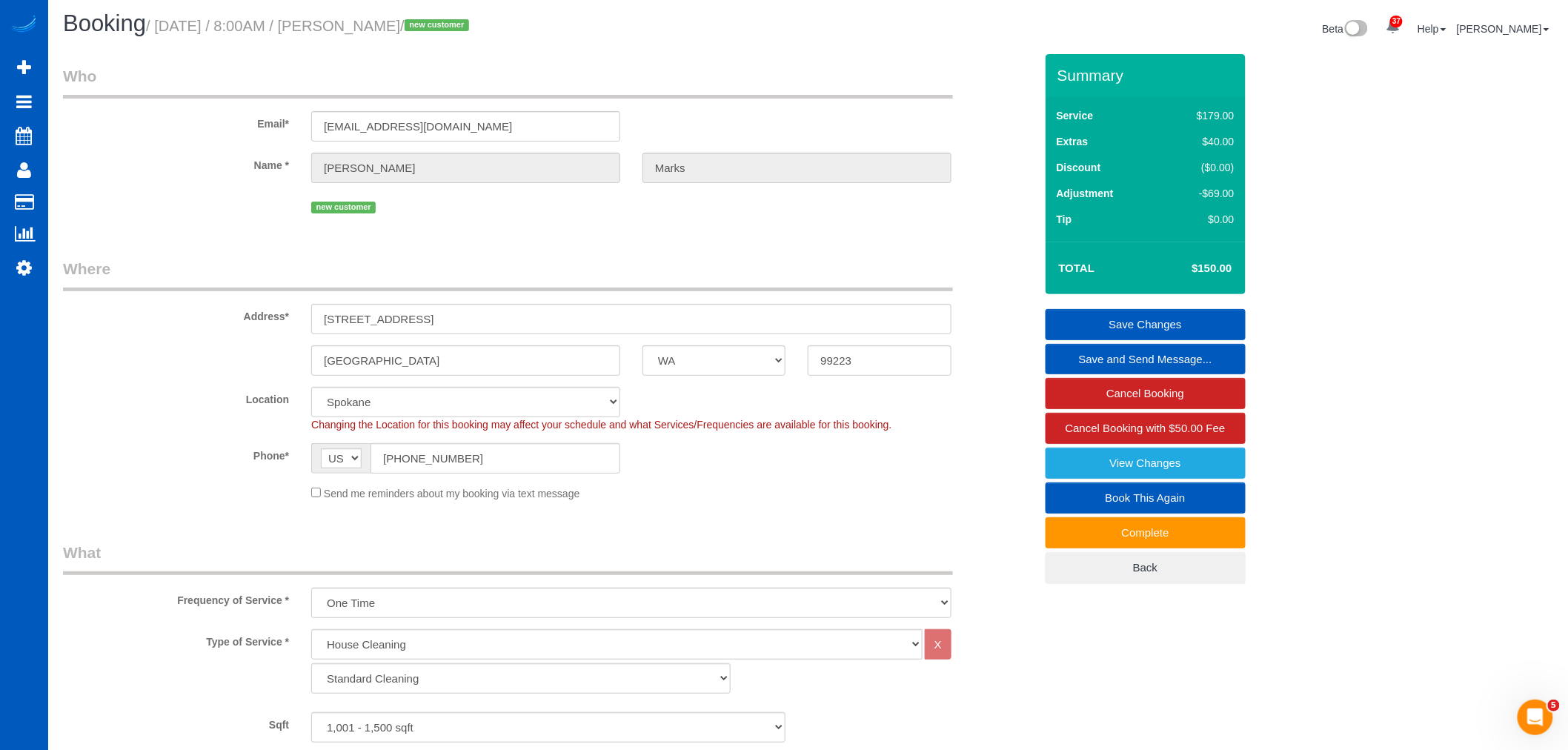
scroll to position [0, 0]
